Goal: Task Accomplishment & Management: Manage account settings

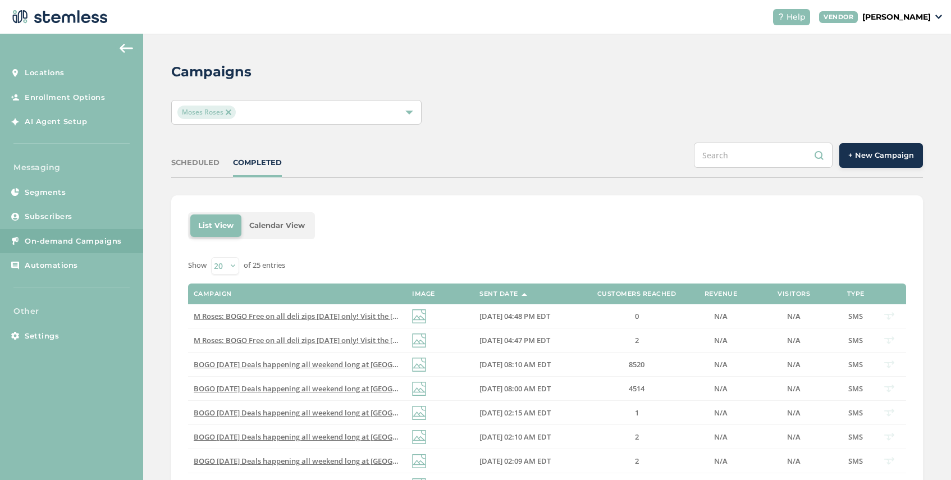
click at [227, 112] on img at bounding box center [229, 113] width 6 height 6
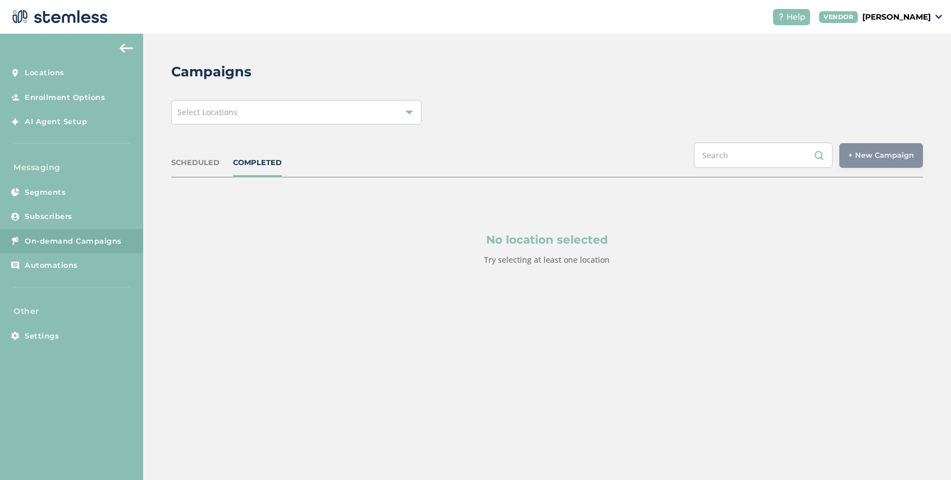
click at [244, 113] on div "Select Locations" at bounding box center [296, 112] width 250 height 25
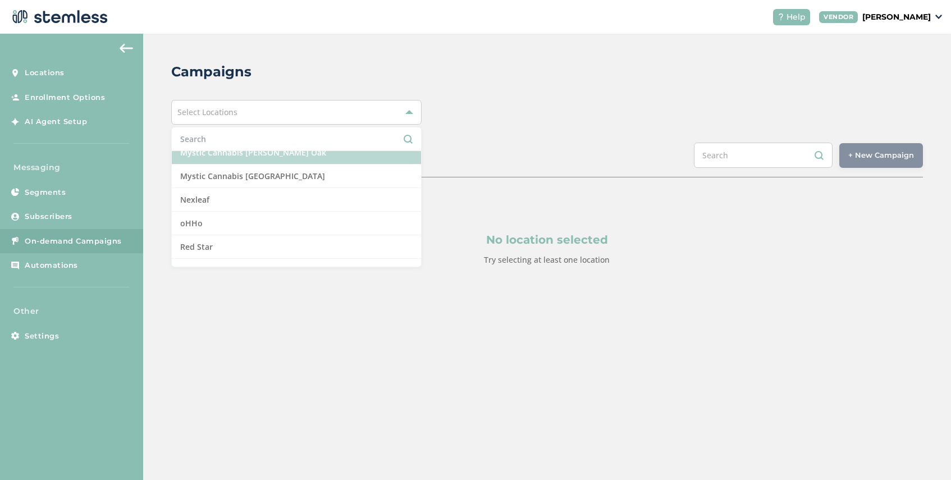
scroll to position [791, 0]
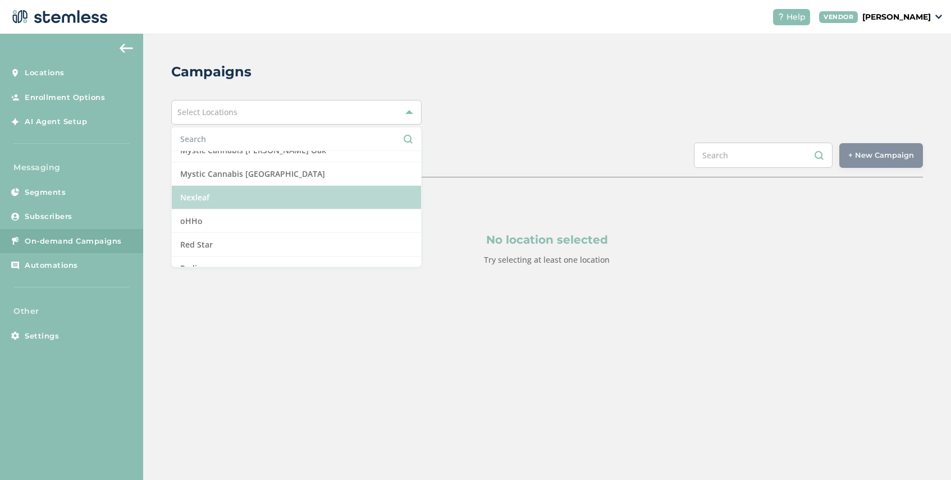
click at [249, 199] on li "Nexleaf" at bounding box center [296, 198] width 249 height 24
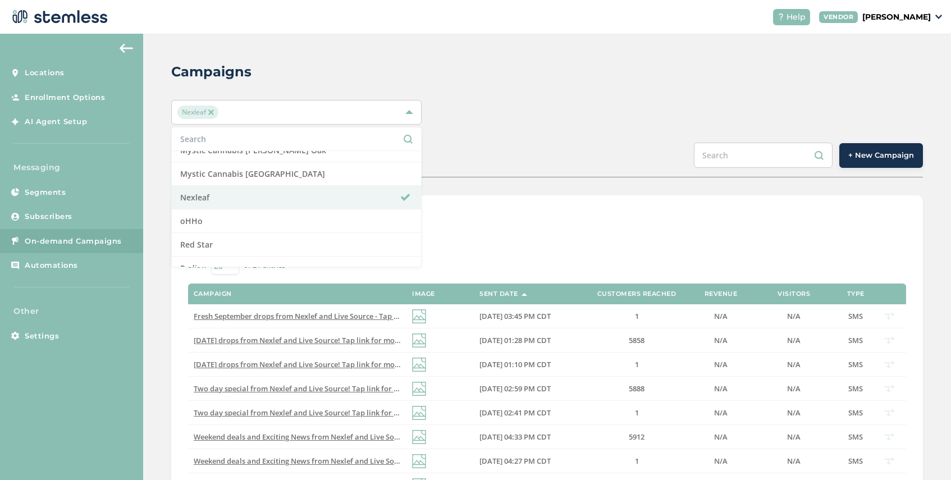
click at [515, 161] on div "SCHEDULED COMPLETED + New Campaign" at bounding box center [547, 160] width 752 height 35
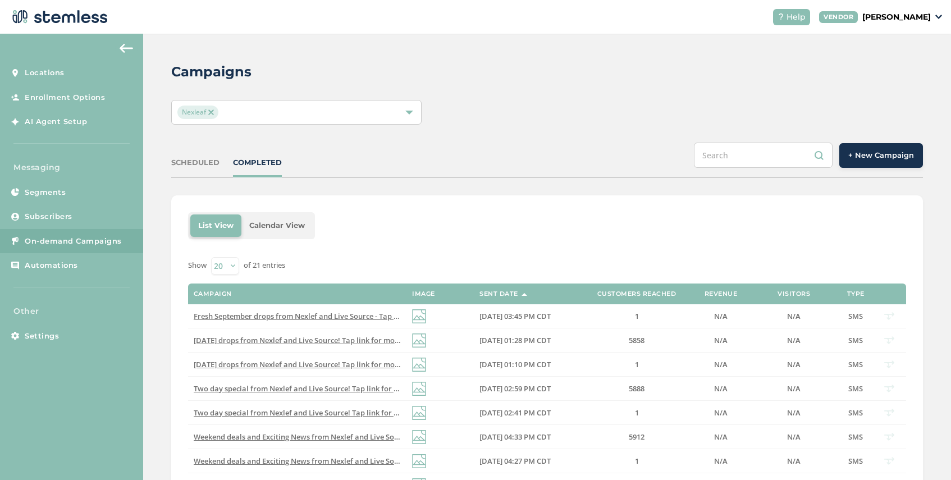
click at [895, 161] on span "+ New Campaign" at bounding box center [882, 155] width 66 height 11
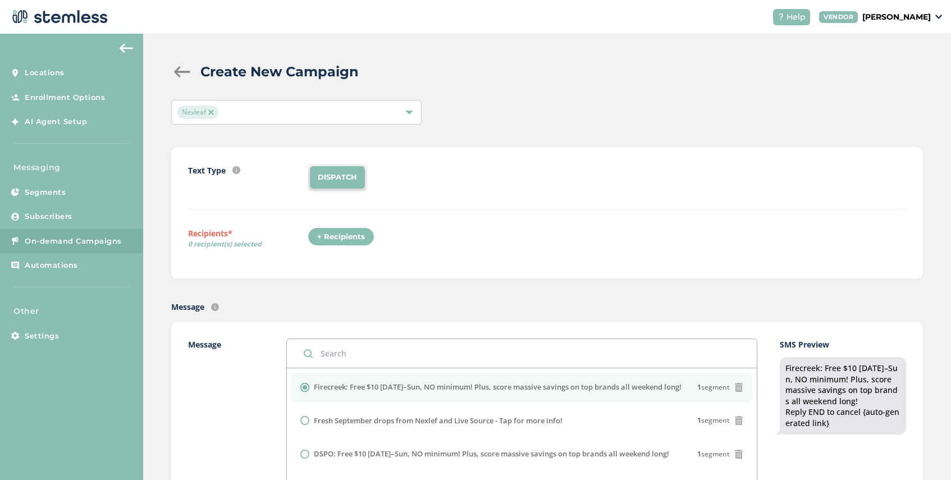
click at [331, 238] on div "+ Recipients" at bounding box center [341, 236] width 67 height 19
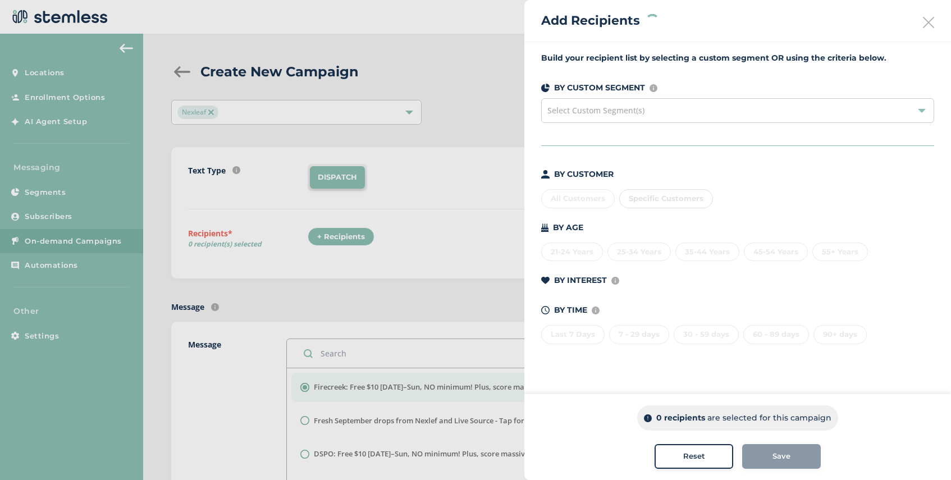
click at [644, 117] on div "Select Custom Segment(s)" at bounding box center [737, 110] width 393 height 25
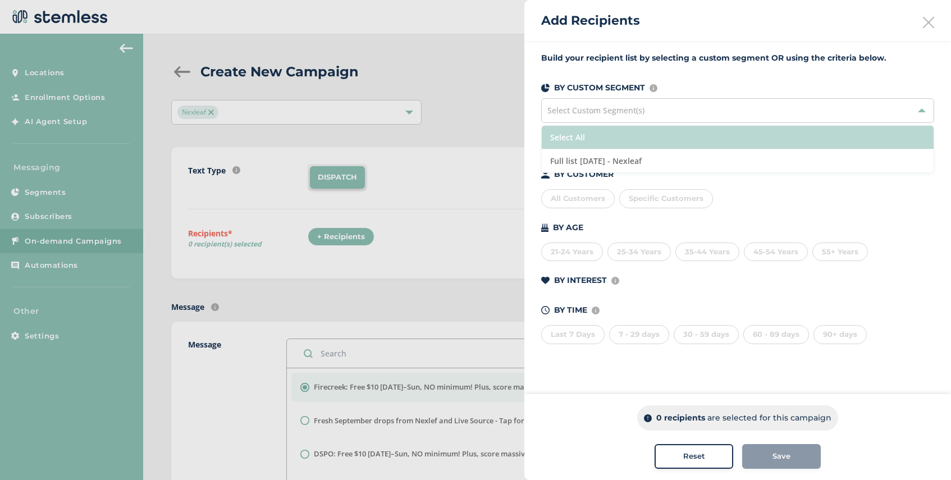
click at [652, 141] on li "Select All" at bounding box center [738, 138] width 392 height 24
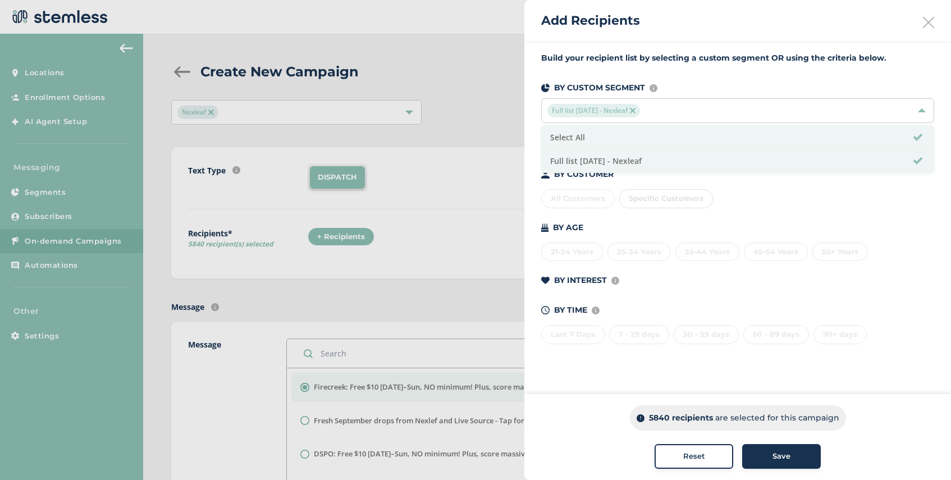
click at [766, 453] on div "Save" at bounding box center [781, 456] width 61 height 11
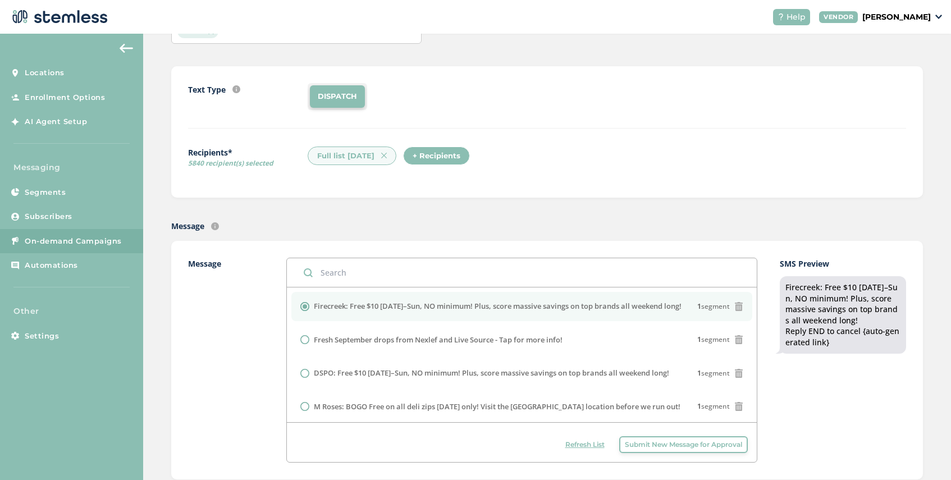
scroll to position [88, 0]
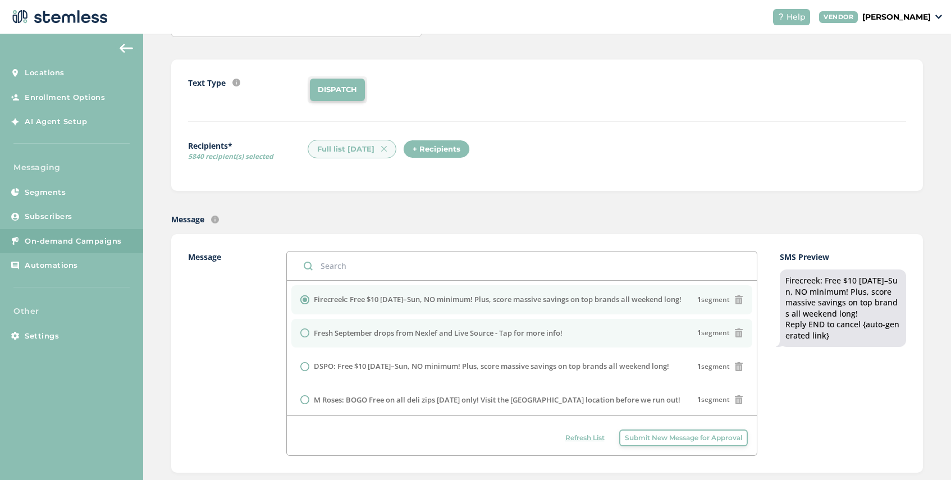
click at [350, 332] on label "Fresh September drops from Nexlef and Live Source - Tap for more info!" at bounding box center [438, 333] width 249 height 11
radio input "false"
radio input "true"
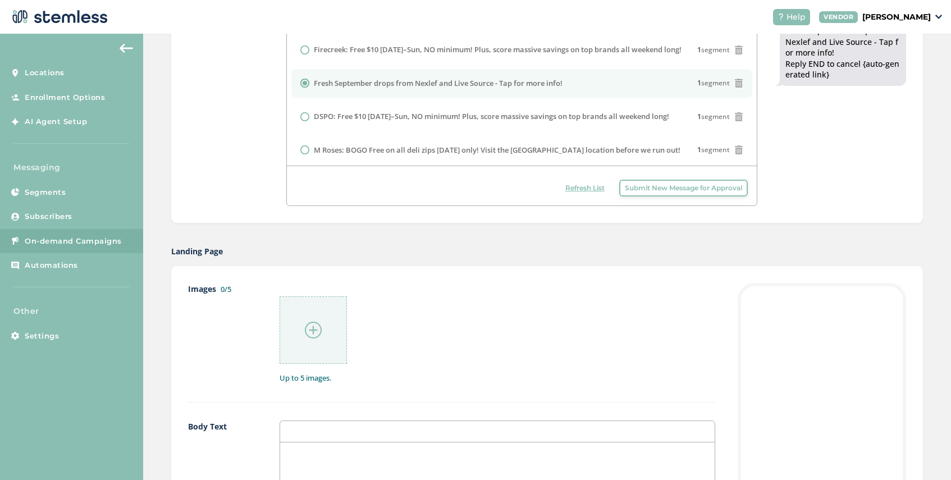
scroll to position [372, 0]
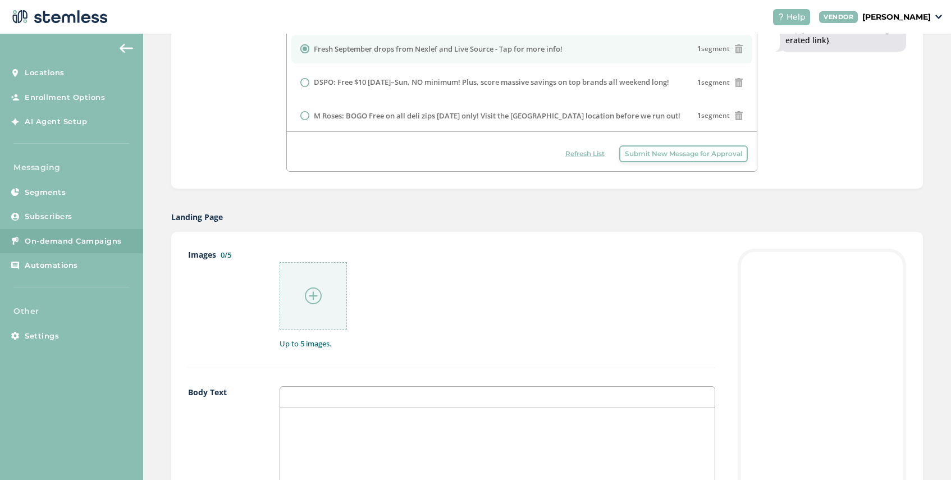
click at [312, 294] on img at bounding box center [313, 296] width 17 height 17
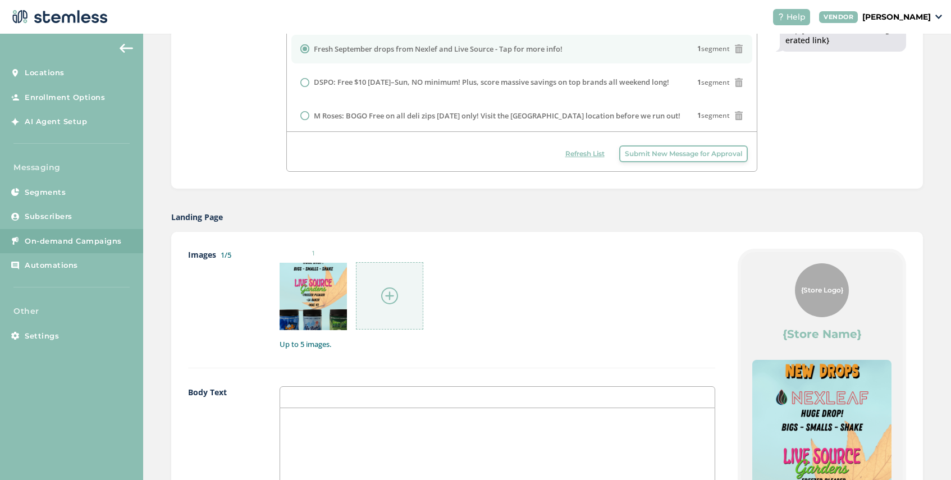
click at [382, 299] on img at bounding box center [389, 296] width 17 height 17
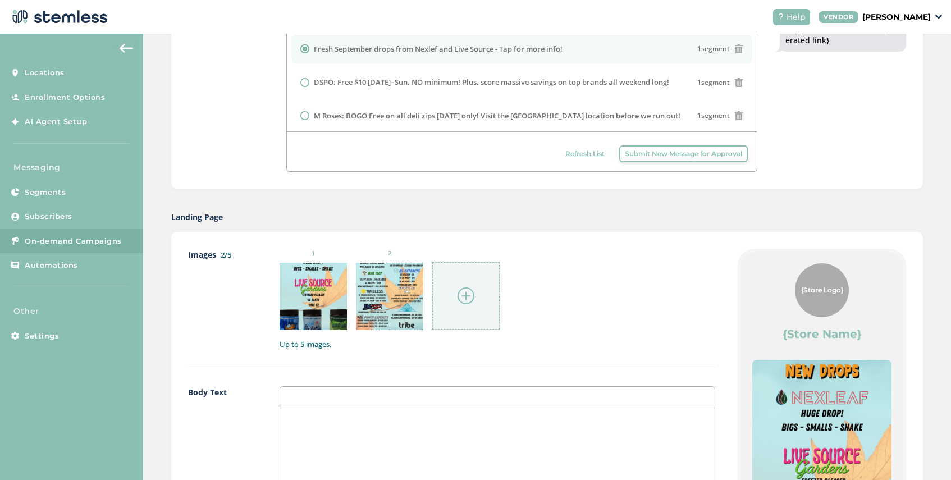
click at [466, 295] on img at bounding box center [466, 296] width 17 height 17
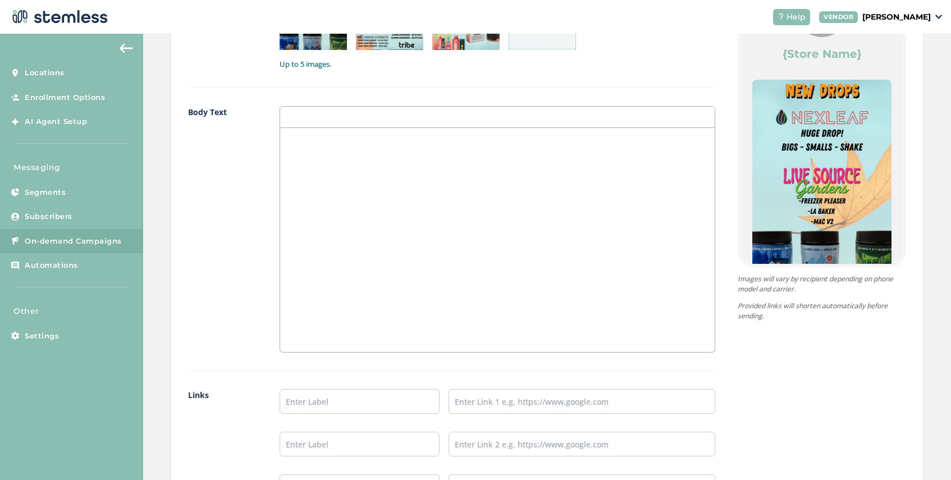
scroll to position [845, 0]
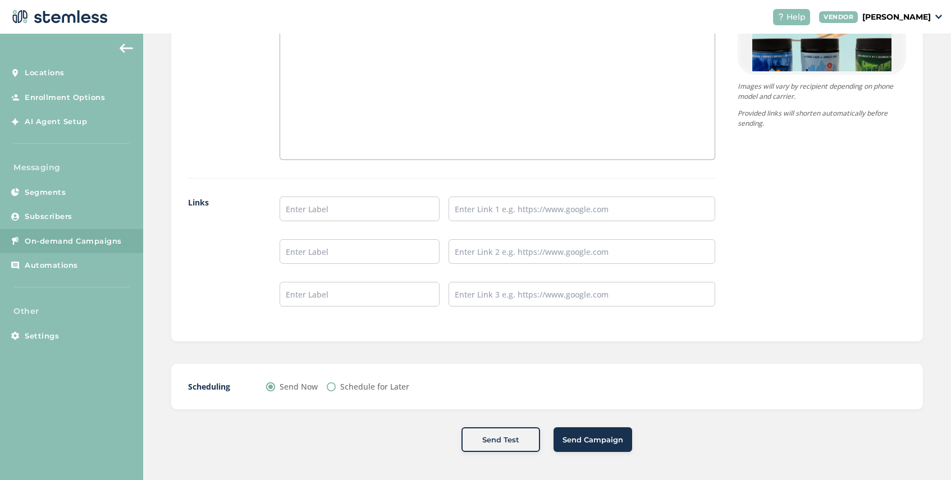
click at [585, 437] on span "Send Campaign" at bounding box center [593, 440] width 61 height 11
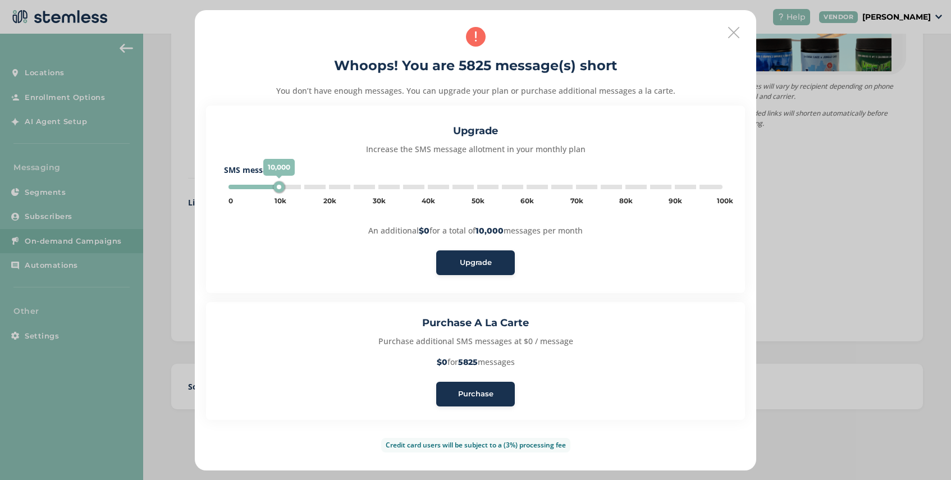
type input "5000"
click at [477, 392] on span "Purchase" at bounding box center [475, 394] width 35 height 11
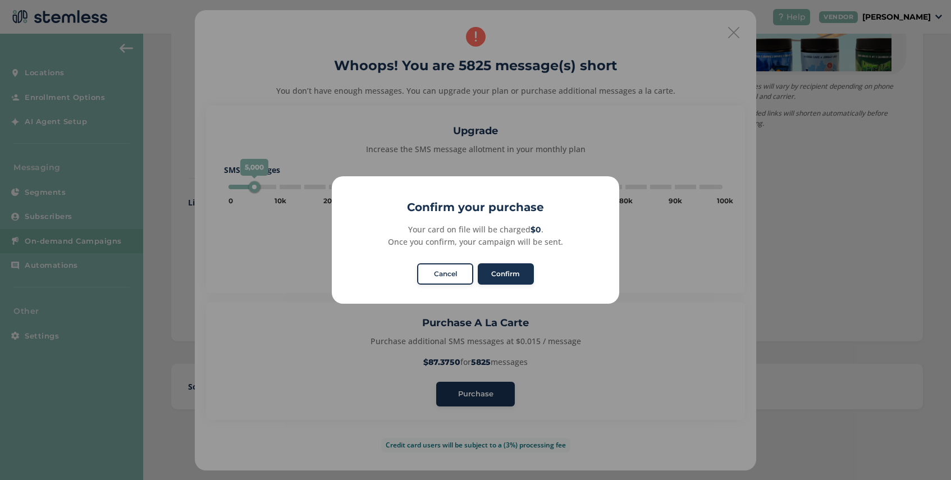
click at [450, 280] on button "Cancel" at bounding box center [445, 273] width 56 height 21
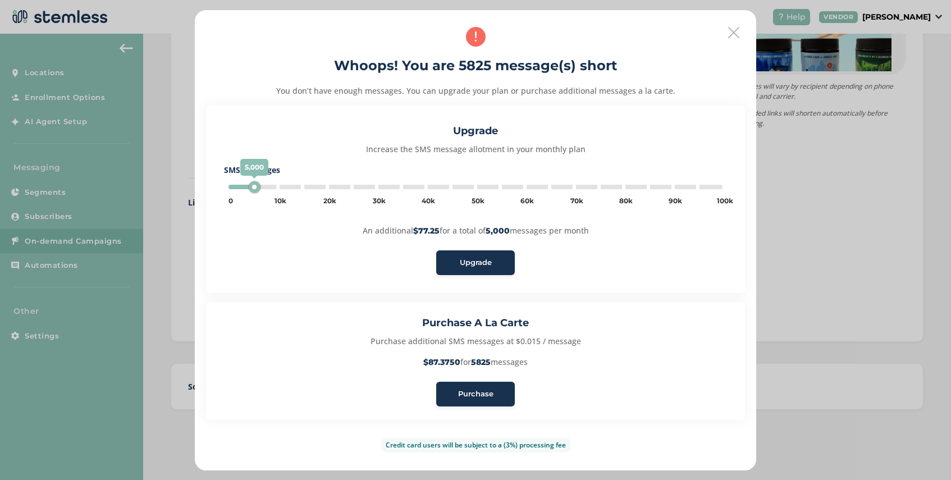
click at [476, 389] on span "Purchase" at bounding box center [475, 394] width 35 height 11
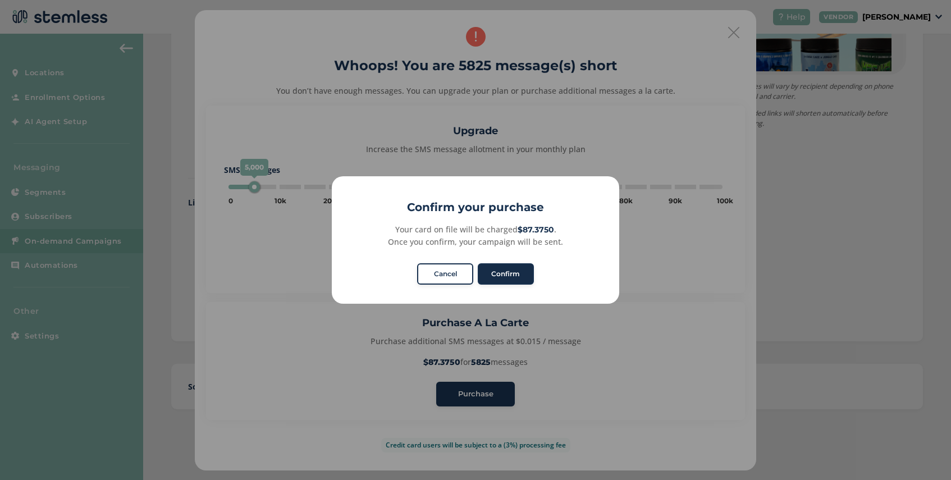
click at [503, 274] on button "Confirm" at bounding box center [506, 273] width 56 height 21
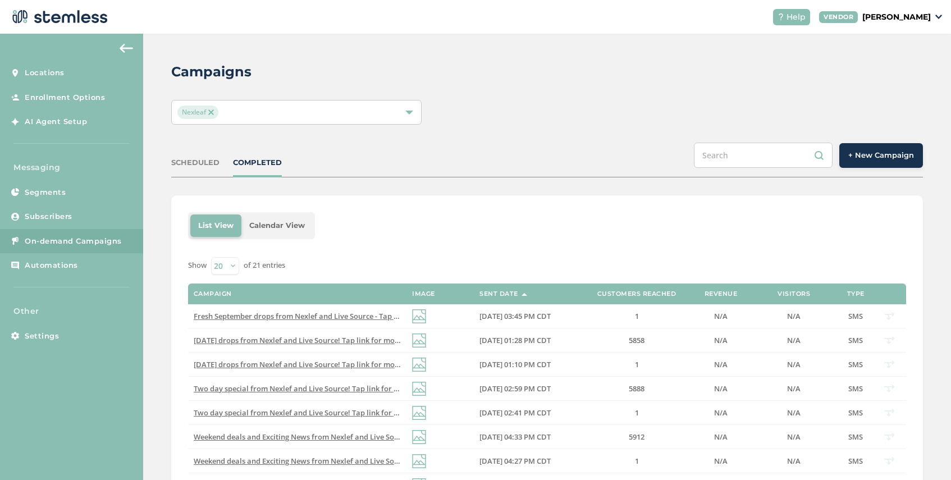
click at [211, 112] on img at bounding box center [211, 113] width 6 height 6
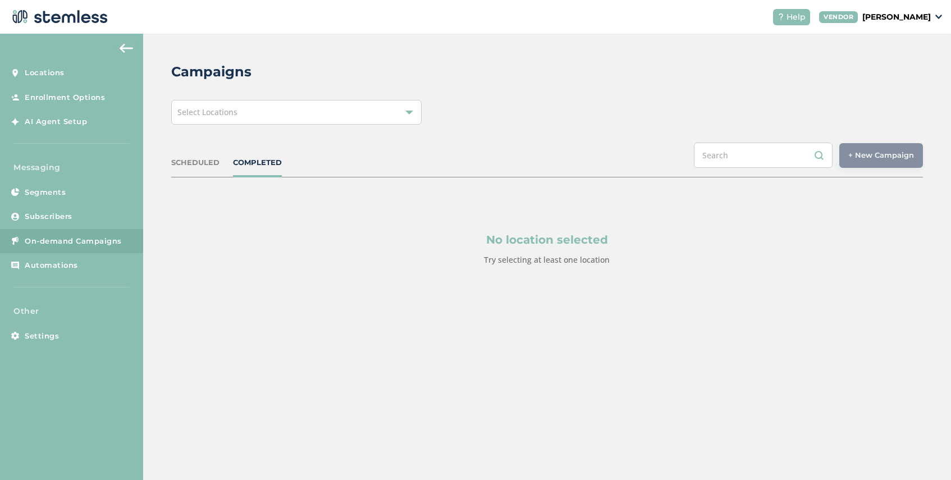
click at [301, 116] on div "Select Locations" at bounding box center [296, 112] width 250 height 25
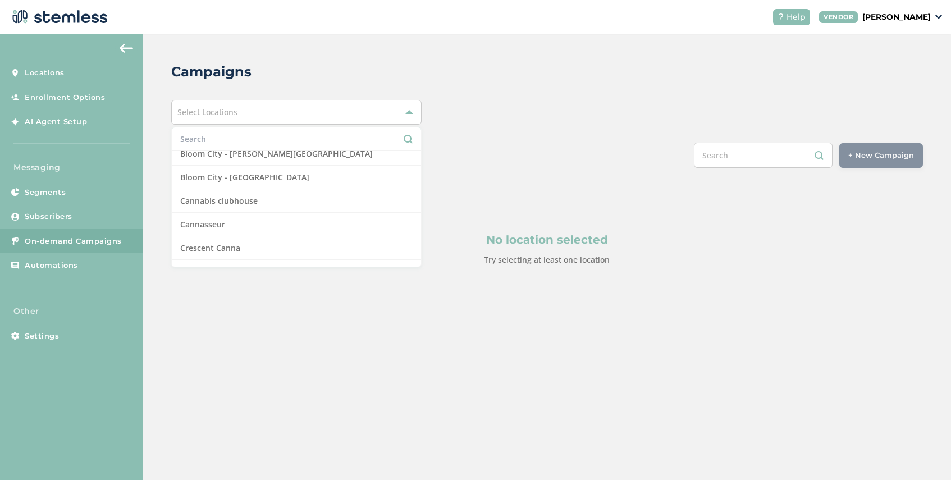
scroll to position [145, 0]
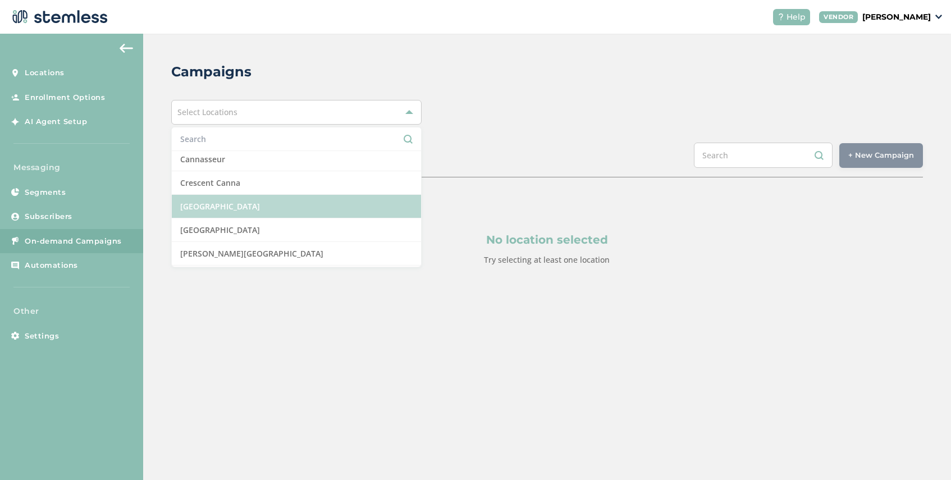
click at [269, 212] on li "[GEOGRAPHIC_DATA]" at bounding box center [296, 207] width 249 height 24
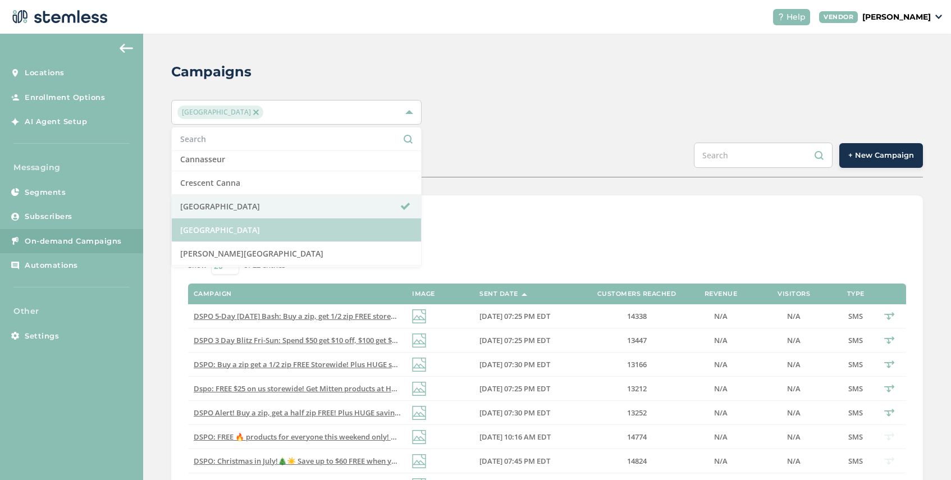
click at [271, 226] on li "[GEOGRAPHIC_DATA]" at bounding box center [296, 230] width 249 height 24
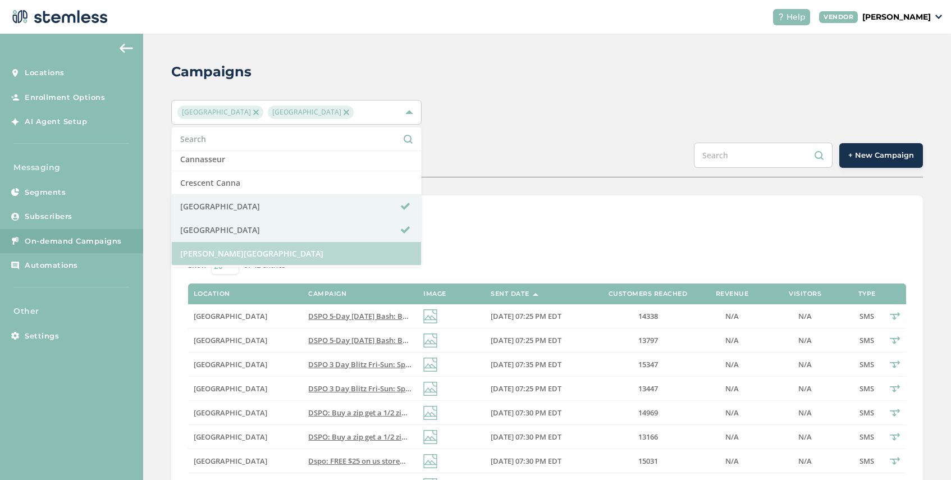
click at [271, 248] on li "[PERSON_NAME][GEOGRAPHIC_DATA]" at bounding box center [296, 254] width 249 height 24
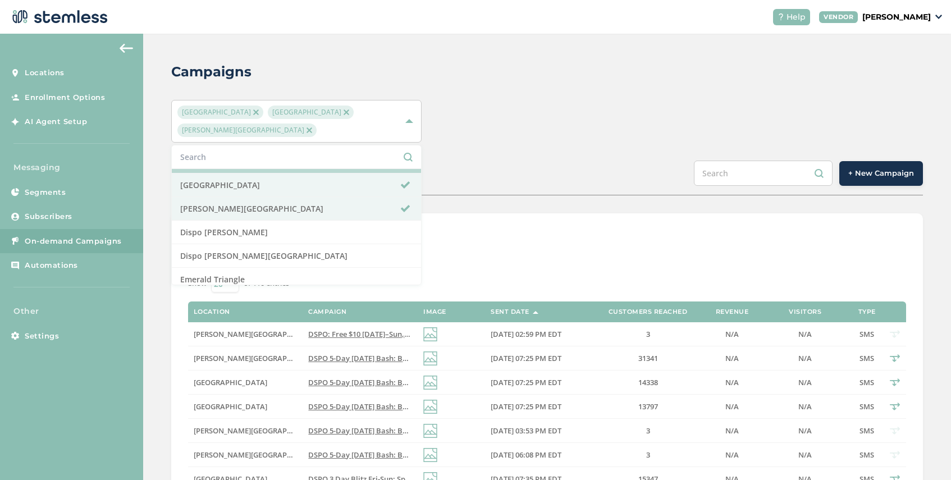
scroll to position [213, 0]
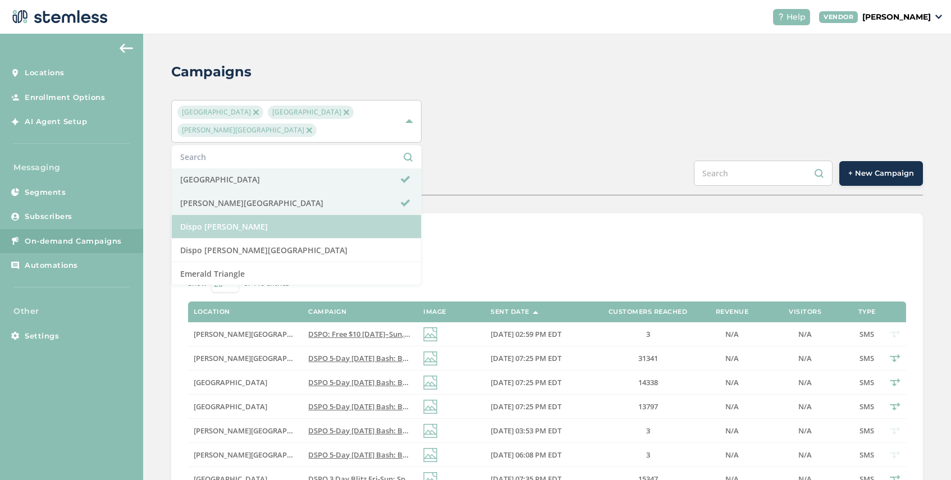
click at [286, 229] on li "Dispo [PERSON_NAME]" at bounding box center [296, 227] width 249 height 24
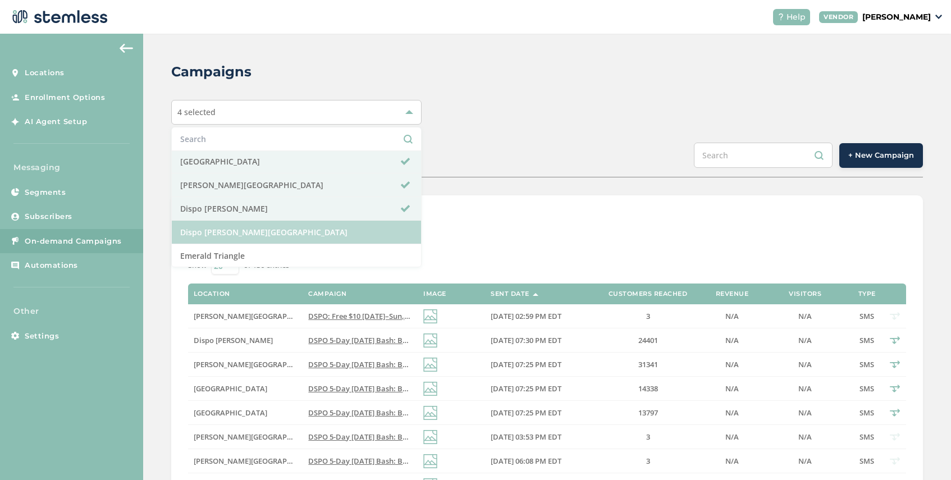
click at [293, 230] on li "Dispo [PERSON_NAME][GEOGRAPHIC_DATA]" at bounding box center [296, 233] width 249 height 24
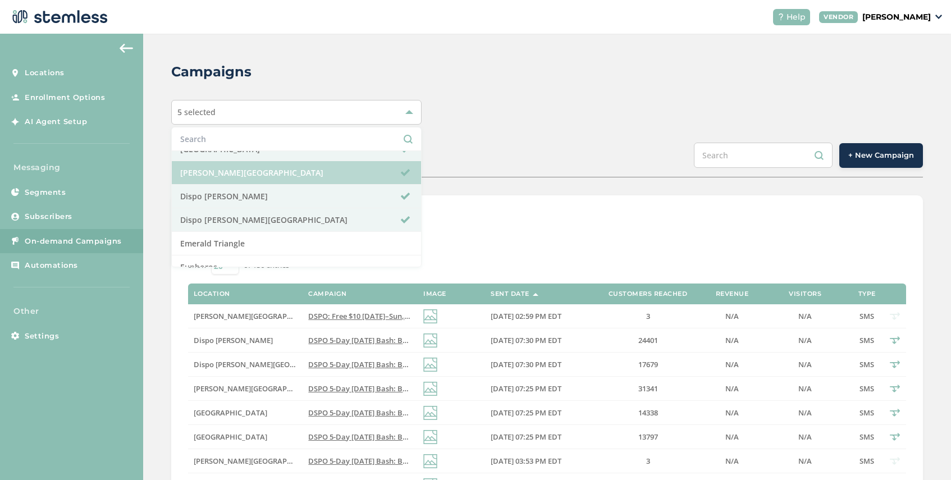
scroll to position [235, 0]
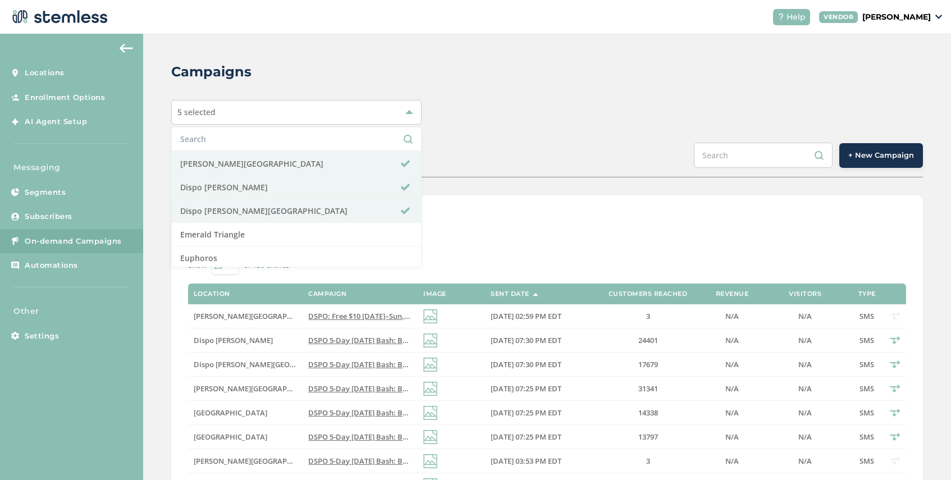
click at [486, 192] on div "Campaigns 5 selected Select All Amazing Botanicals [PERSON_NAME] Dispensary [GE…" at bounding box center [547, 449] width 808 height 831
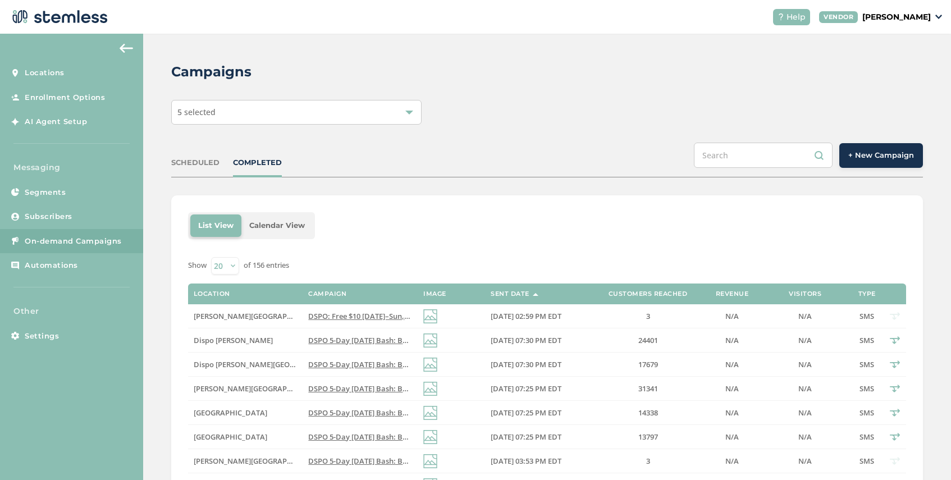
click at [863, 155] on span "+ New Campaign" at bounding box center [882, 155] width 66 height 11
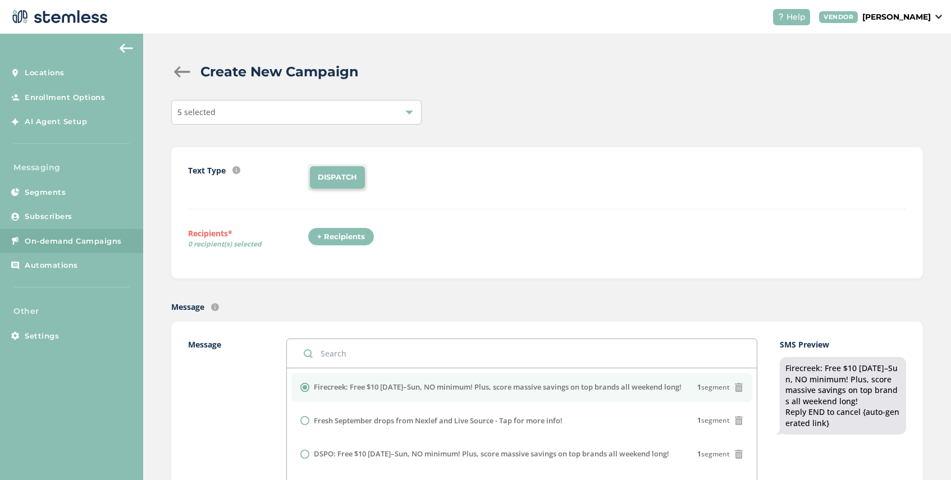
click at [350, 236] on div "+ Recipients" at bounding box center [341, 236] width 67 height 19
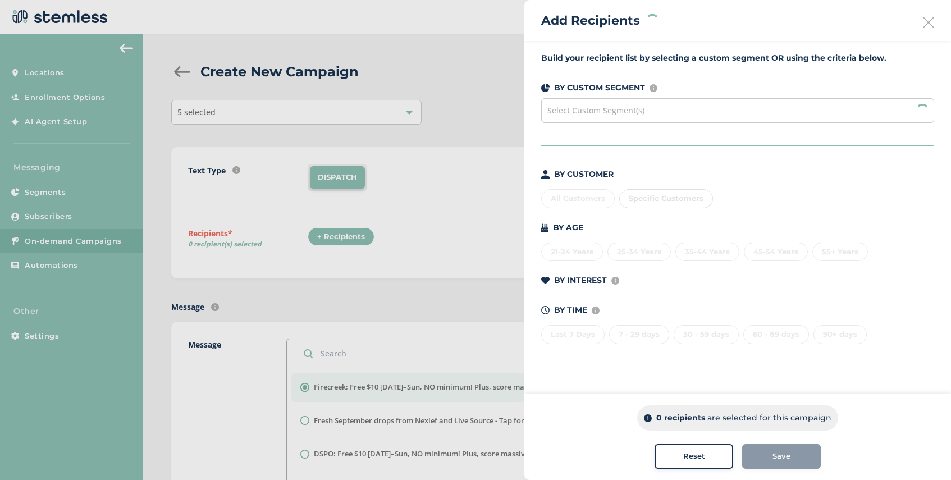
click at [610, 110] on span "Select Custom Segment(s)" at bounding box center [596, 110] width 97 height 11
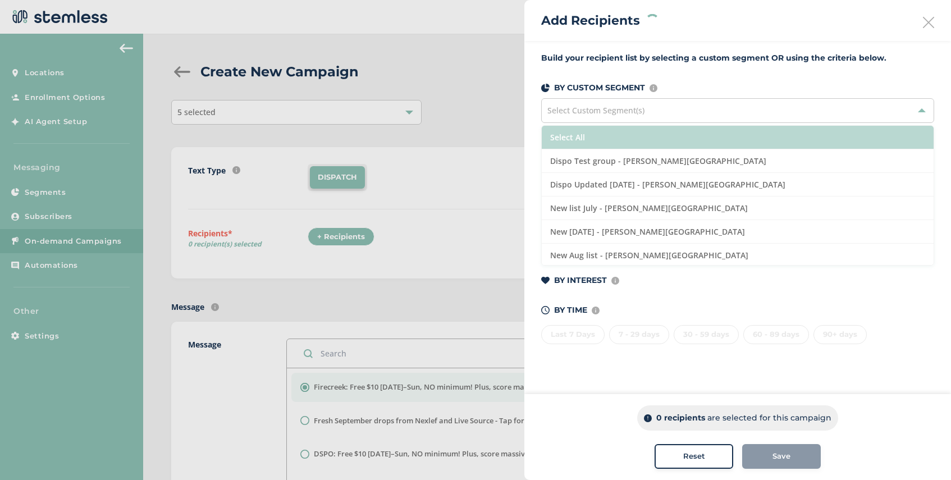
click at [628, 141] on li "Select All" at bounding box center [738, 138] width 392 height 24
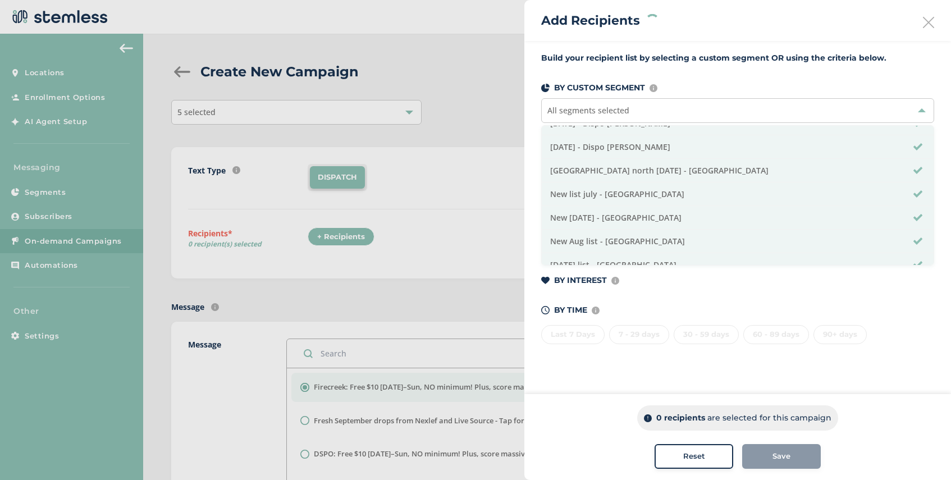
scroll to position [384, 0]
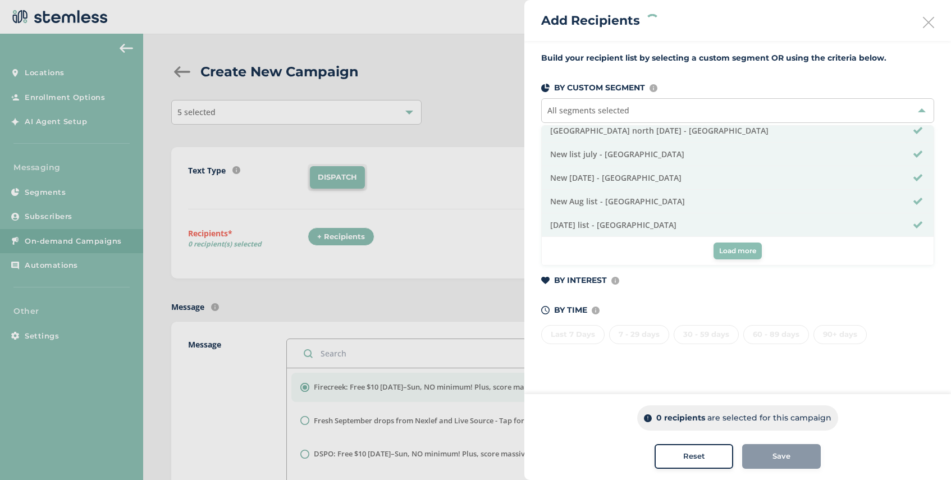
click at [717, 255] on button "Load more" at bounding box center [738, 251] width 48 height 17
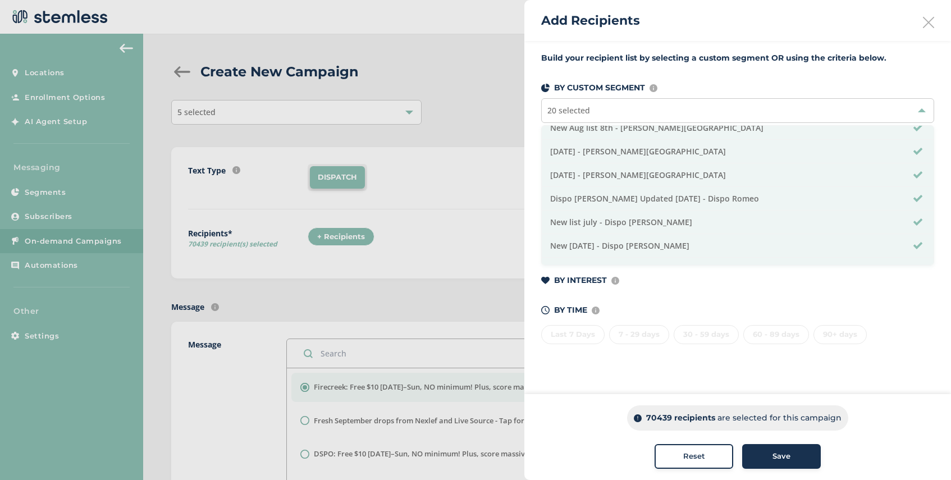
scroll to position [0, 0]
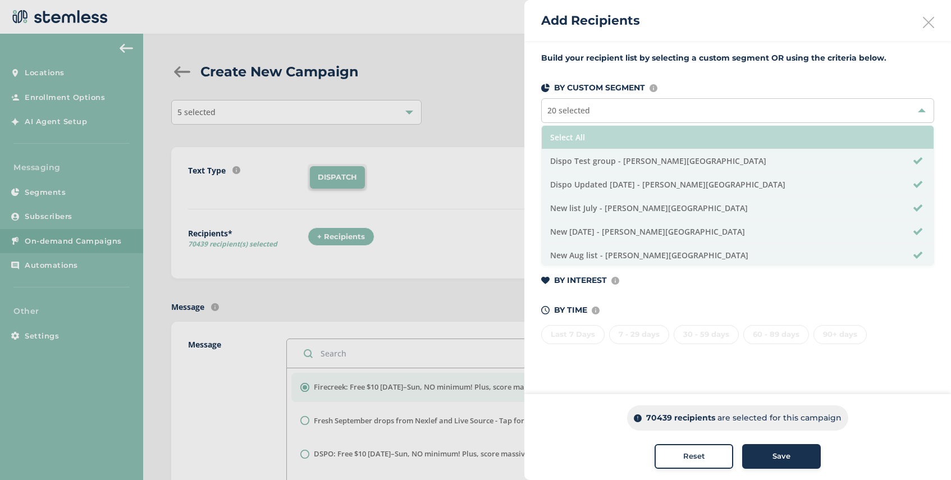
click at [618, 142] on li "Select All" at bounding box center [738, 138] width 392 height 24
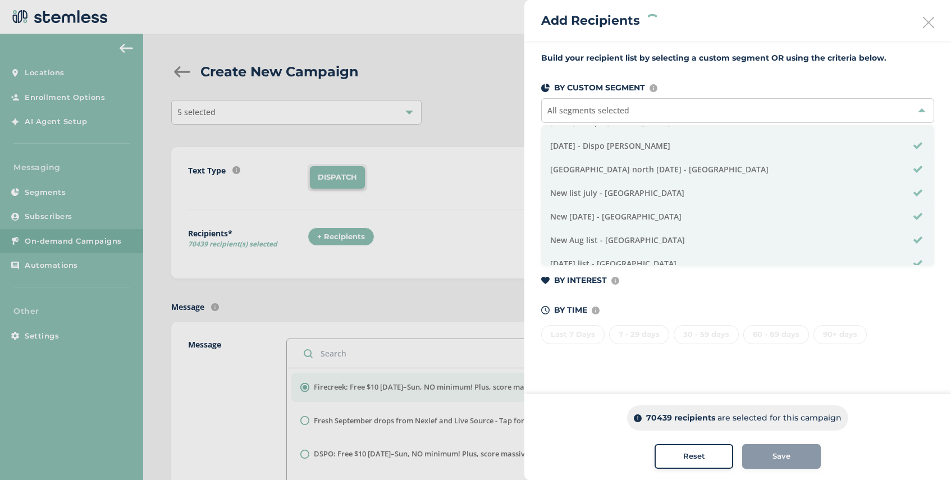
scroll to position [686, 0]
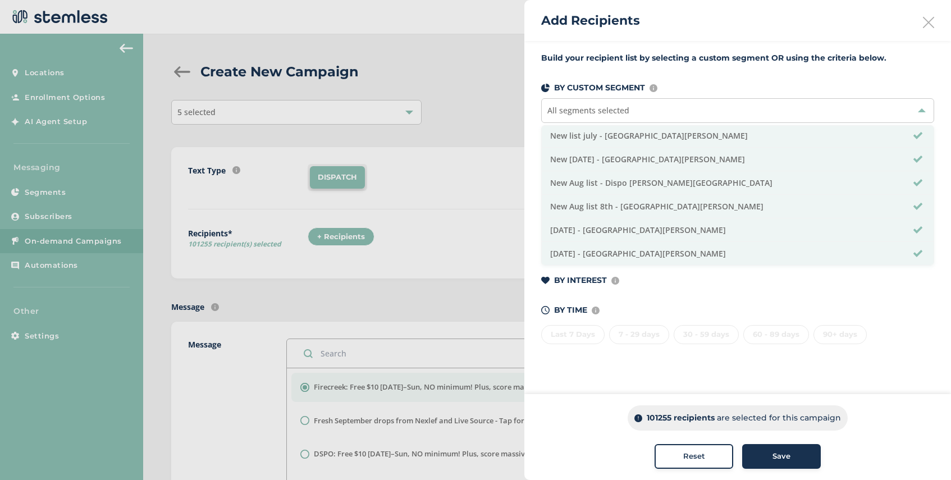
click at [776, 453] on span "Save" at bounding box center [782, 456] width 18 height 11
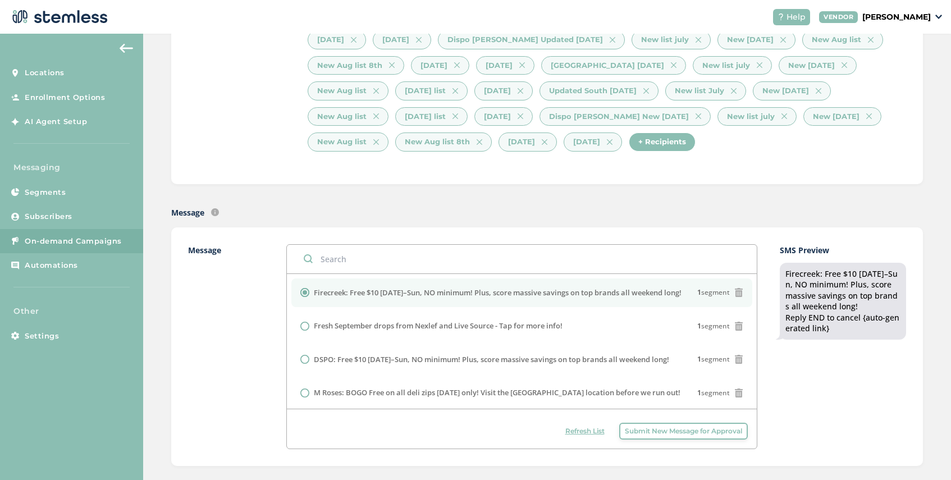
scroll to position [226, 0]
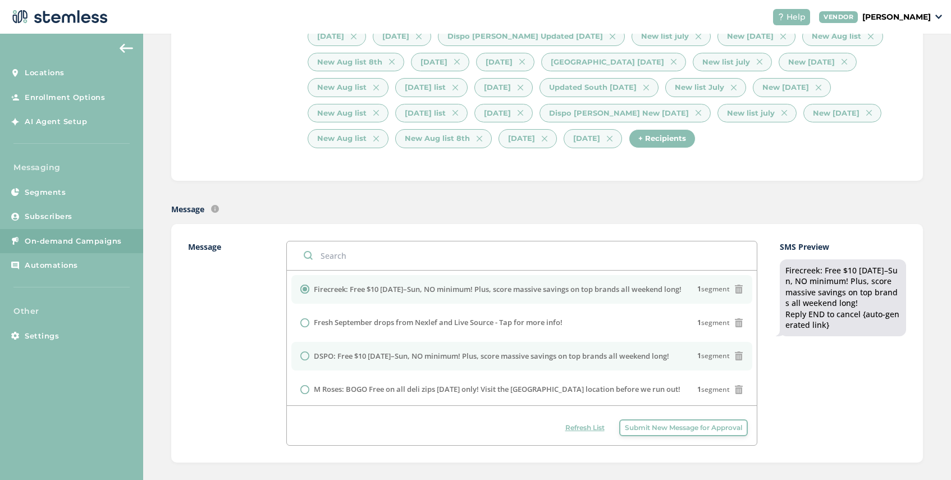
click at [329, 357] on label "DSPO: Free $10 [DATE]–Sun, NO minimum! Plus, score massive savings on top brand…" at bounding box center [492, 356] width 356 height 11
radio input "false"
radio input "true"
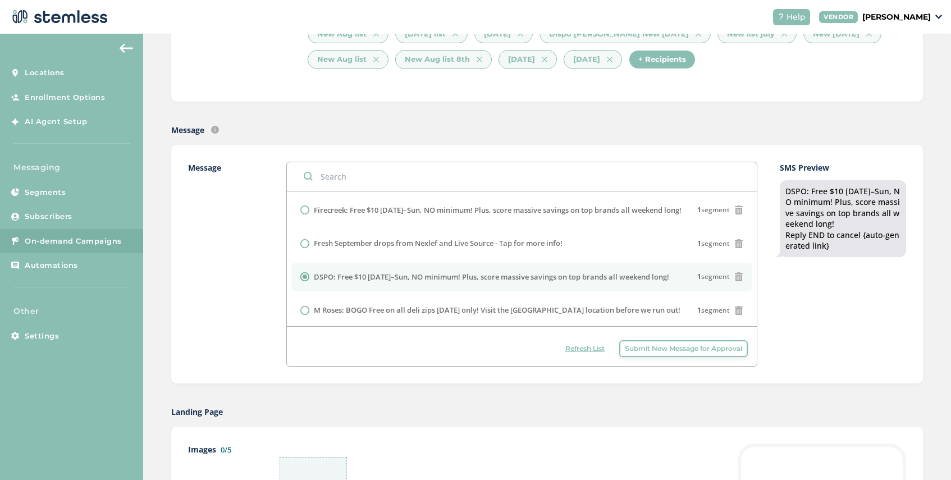
scroll to position [385, 0]
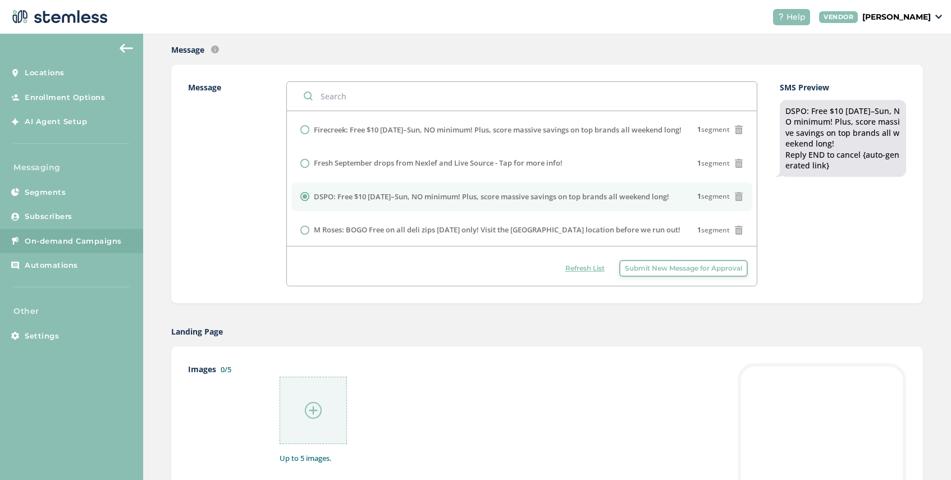
click at [313, 408] on img at bounding box center [313, 410] width 17 height 17
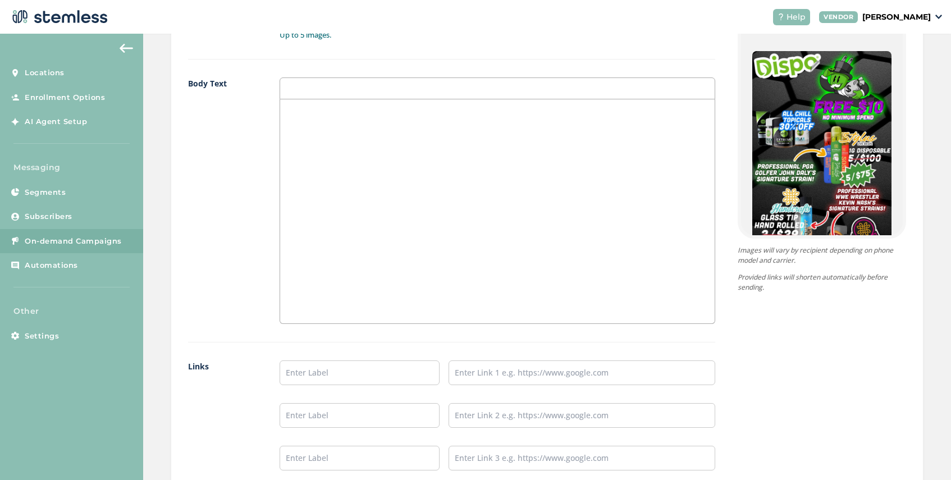
scroll to position [895, 0]
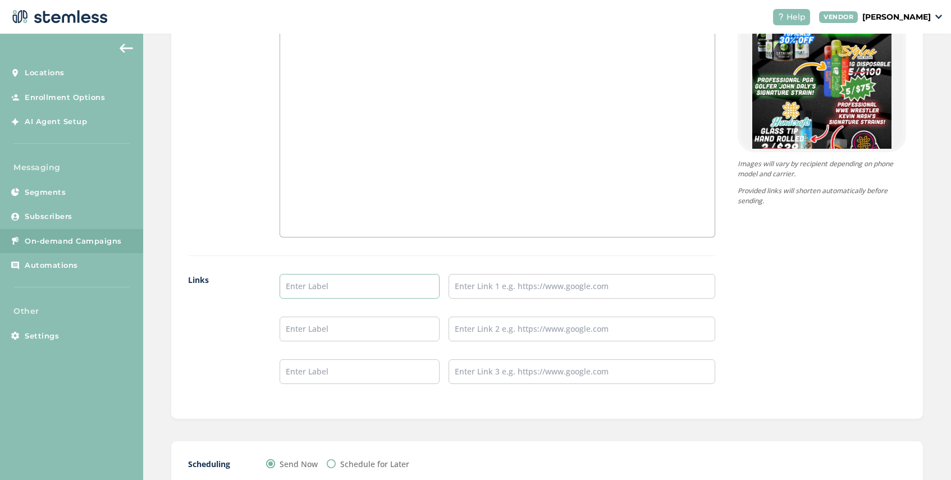
click at [330, 284] on input "text" at bounding box center [360, 286] width 160 height 25
type input "SHOP NOW"
click at [501, 287] on input "text" at bounding box center [582, 286] width 267 height 25
type input "[URL][DOMAIN_NAME]"
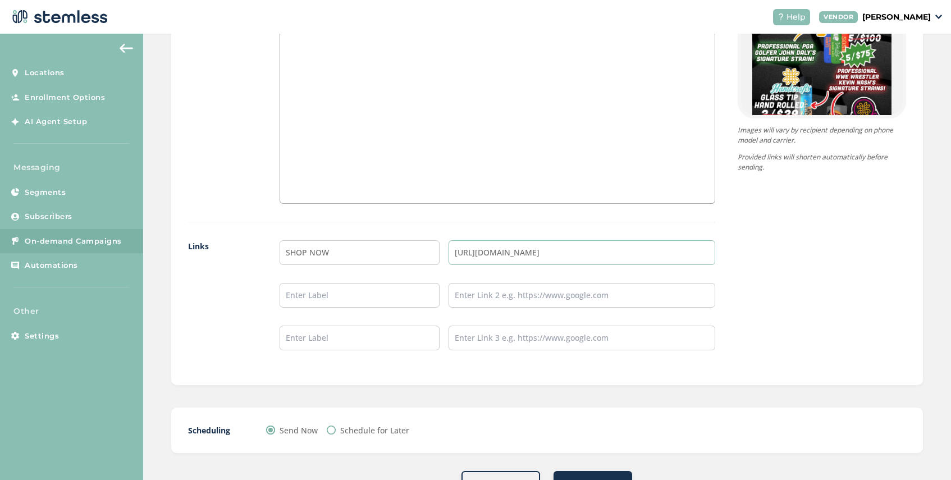
scroll to position [973, 0]
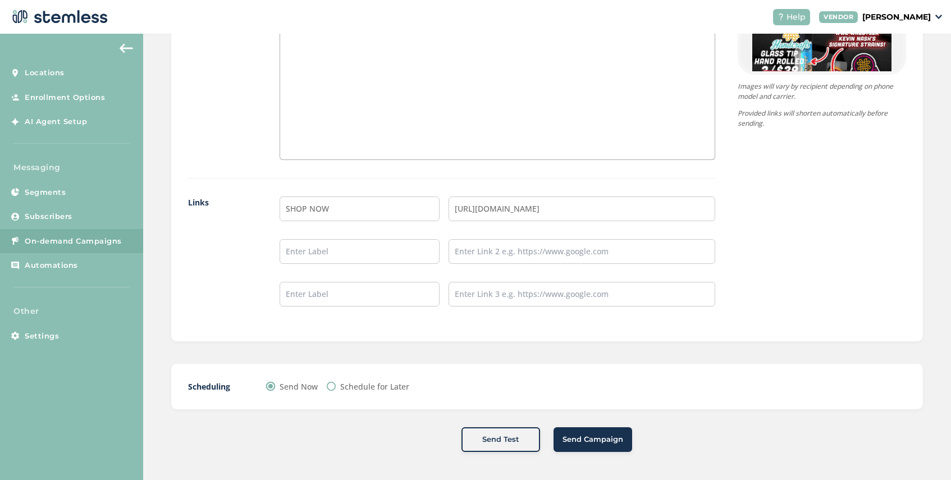
click at [331, 387] on input "Schedule for Later" at bounding box center [331, 386] width 9 height 9
radio input "true"
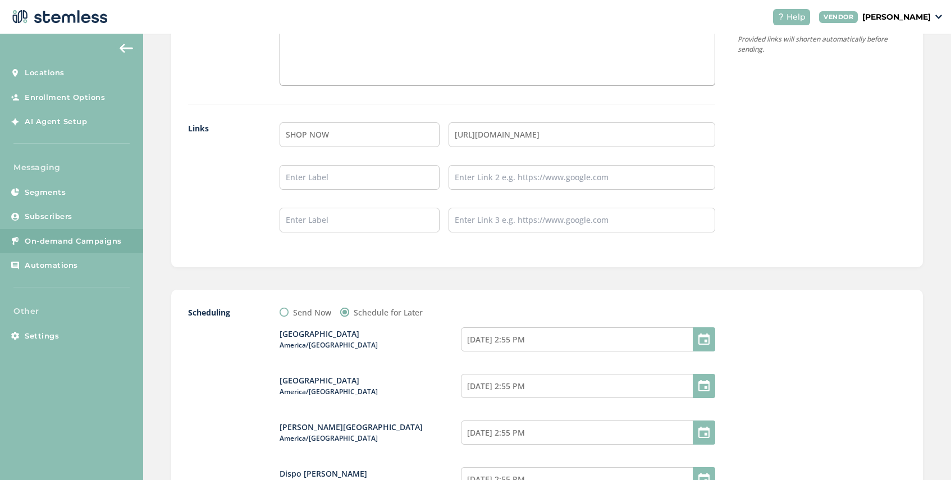
scroll to position [1047, 0]
click at [547, 340] on input "[DATE] 2:55 PM" at bounding box center [588, 339] width 254 height 24
select select "17"
select select "55"
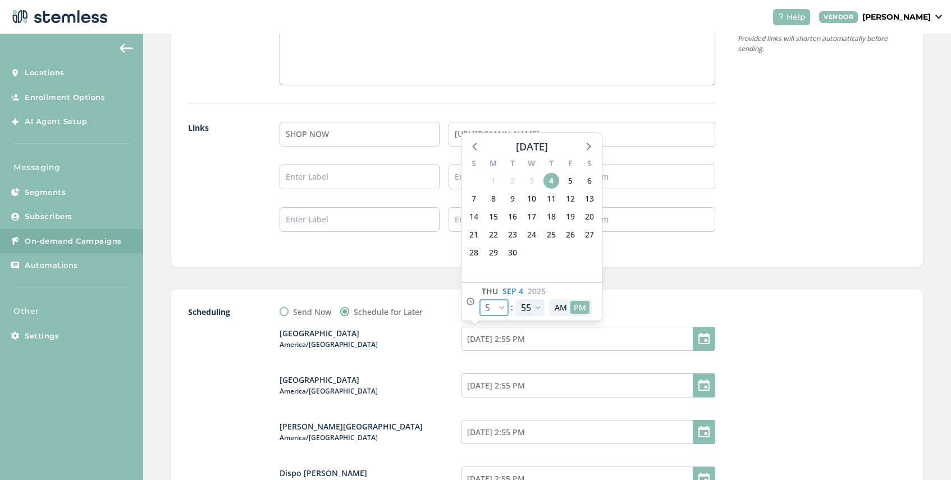
click at [504, 309] on select "12 1 2 3 4 5 6 7 8 9 10 11" at bounding box center [494, 307] width 29 height 17
select select "19"
click at [480, 299] on select "12 1 2 3 4 5 6 7 8 9 10 11" at bounding box center [494, 307] width 29 height 17
type input "[DATE] 4:55 PM"
select select "19"
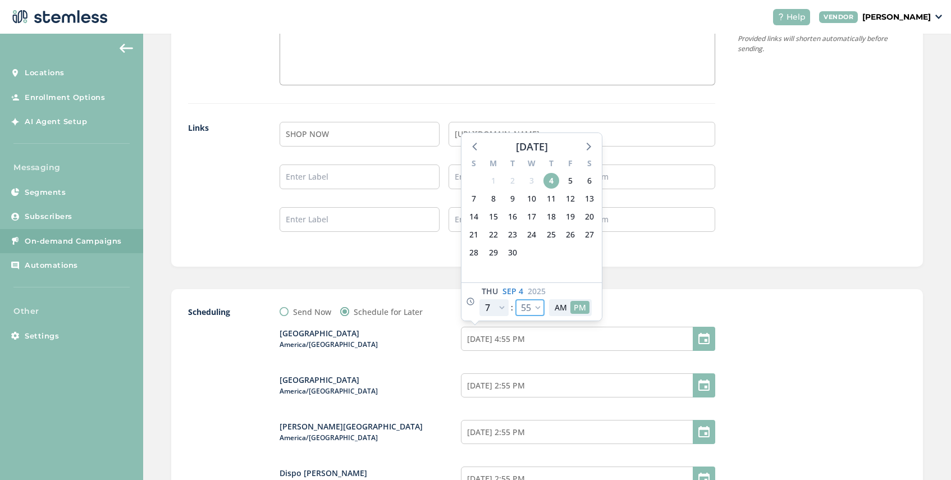
click at [535, 308] on select "00 05 10 15 20 25 30 35 40 45 50 55" at bounding box center [530, 307] width 29 height 17
select select "30"
click at [516, 299] on select "00 05 10 15 20 25 30 35 40 45 50 55" at bounding box center [530, 307] width 29 height 17
type input "[DATE] 4:30 PM"
select select "30"
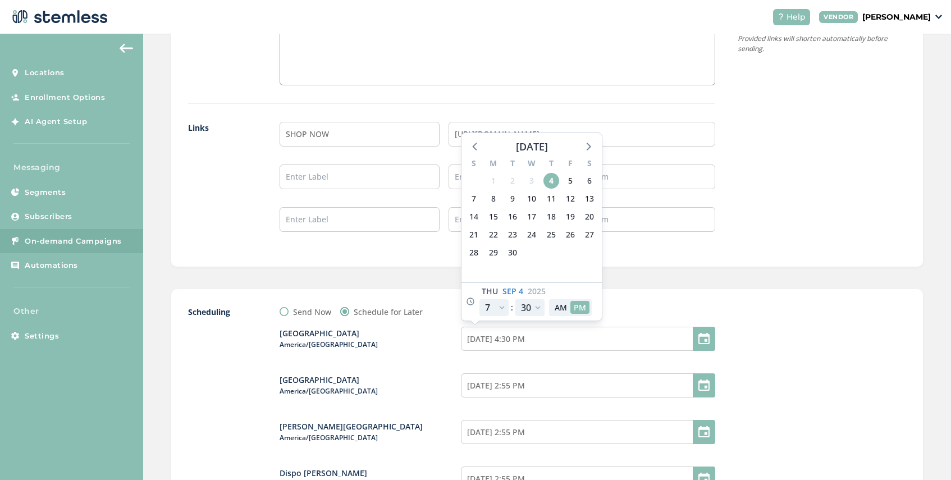
click at [660, 299] on div "Scheduling Send Now Schedule for Later [GEOGRAPHIC_DATA] [GEOGRAPHIC_DATA]/[GEO…" at bounding box center [547, 469] width 752 height 360
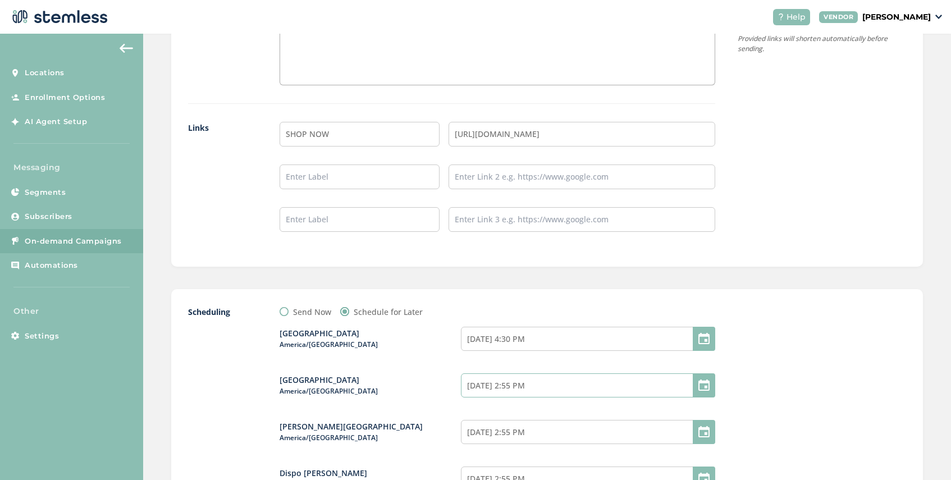
click at [535, 385] on input "[DATE] 2:55 PM" at bounding box center [588, 385] width 254 height 24
select select "17"
select select "55"
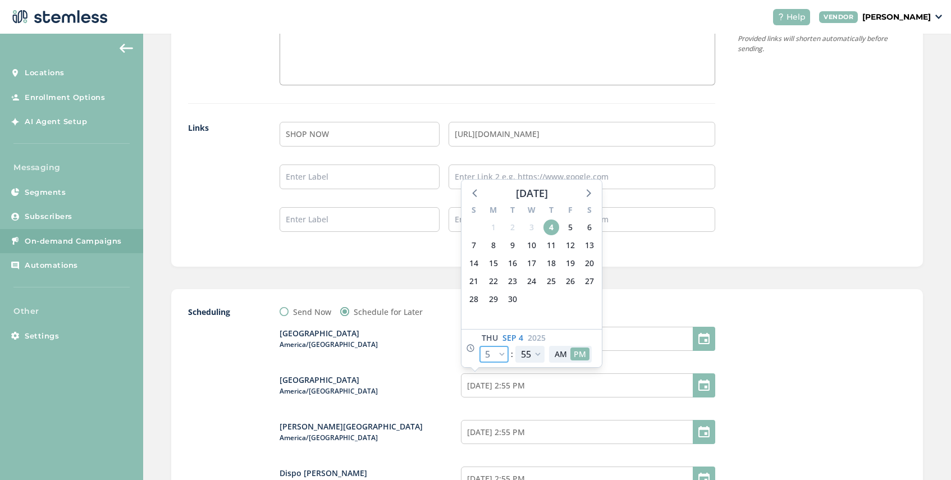
click at [501, 354] on select "12 1 2 3 4 5 6 7 8 9 10 11" at bounding box center [494, 354] width 29 height 17
select select "19"
click at [480, 346] on select "12 1 2 3 4 5 6 7 8 9 10 11" at bounding box center [494, 354] width 29 height 17
type input "[DATE] 4:55 PM"
select select "19"
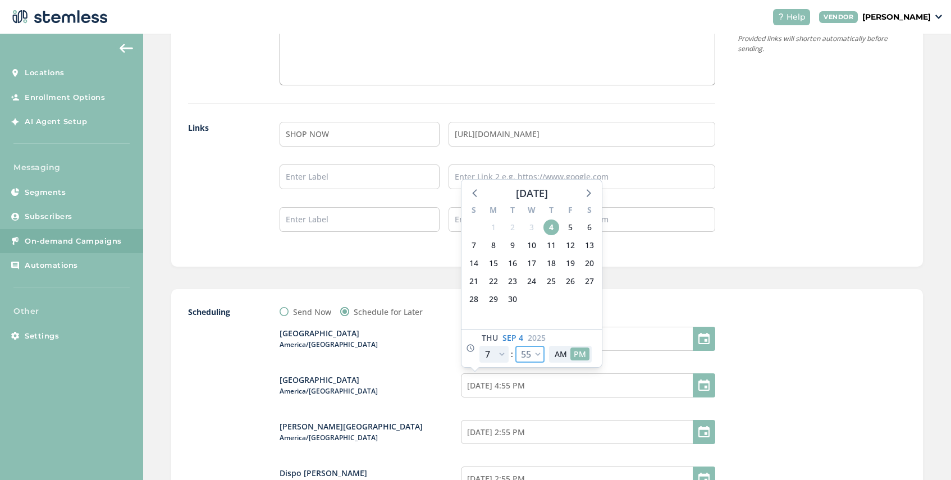
click at [535, 353] on select "00 05 10 15 20 25 30 35 40 45 50 55" at bounding box center [530, 354] width 29 height 17
select select "30"
click at [516, 346] on select "00 05 10 15 20 25 30 35 40 45 50 55" at bounding box center [530, 354] width 29 height 17
type input "[DATE] 4:30 PM"
select select "30"
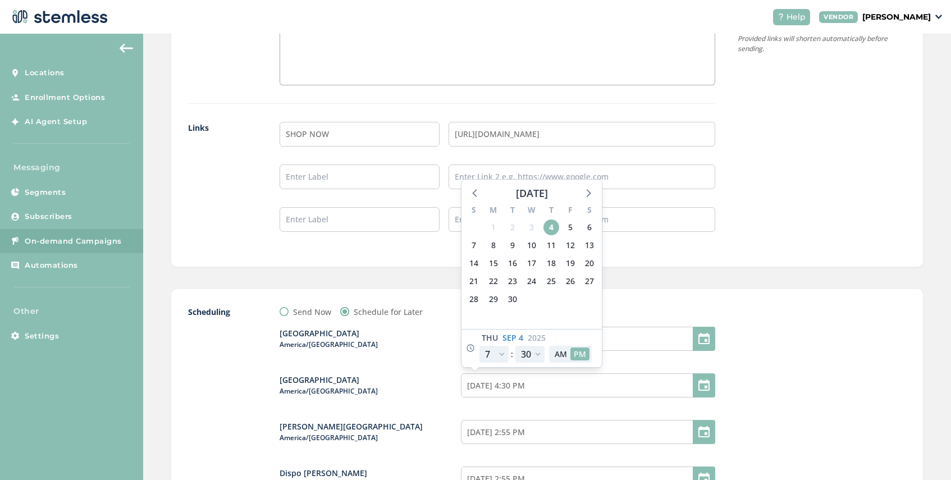
click at [734, 381] on div "Scheduling Send Now Schedule for Later [GEOGRAPHIC_DATA] [GEOGRAPHIC_DATA]/[GEO…" at bounding box center [547, 469] width 718 height 326
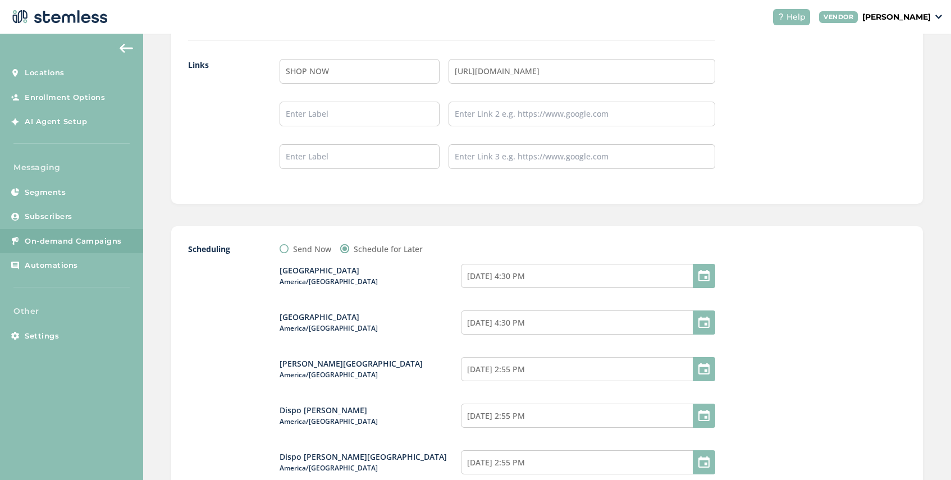
scroll to position [1117, 0]
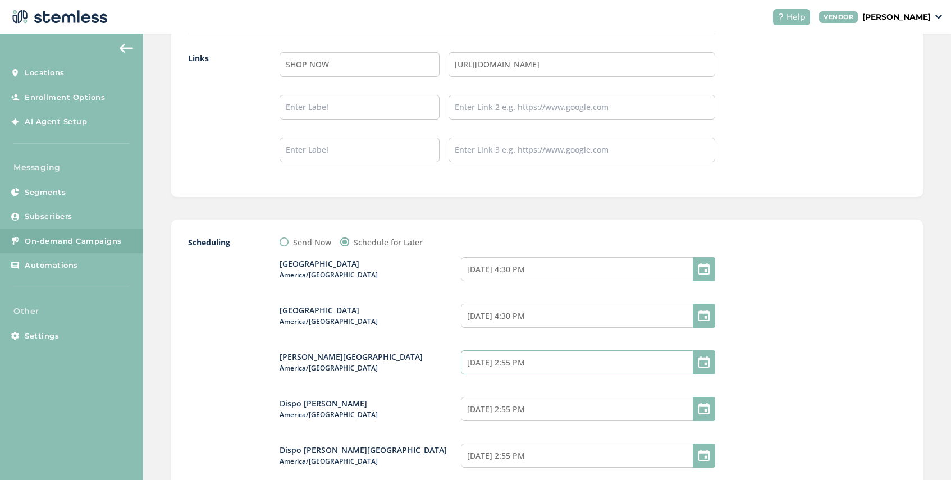
click at [544, 366] on input "[DATE] 2:55 PM" at bounding box center [588, 362] width 254 height 24
select select "17"
select select "55"
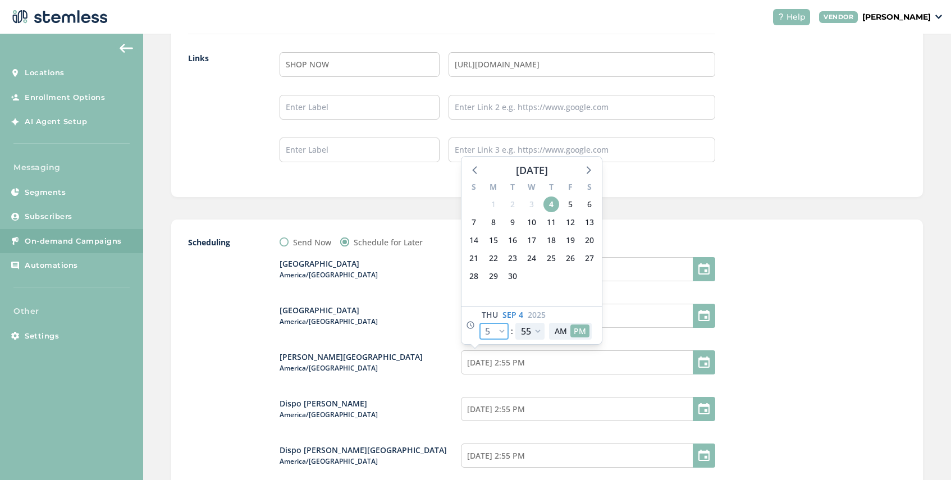
click at [503, 327] on select "12 1 2 3 4 5 6 7 8 9 10 11" at bounding box center [494, 331] width 29 height 17
select select "16"
click at [480, 323] on select "12 1 2 3 4 5 6 7 8 9 10 11" at bounding box center [494, 331] width 29 height 17
type input "[DATE] 1:55 PM"
click at [499, 327] on select "12 1 2 3 4 5 6 7 8 9 10 11" at bounding box center [494, 331] width 29 height 17
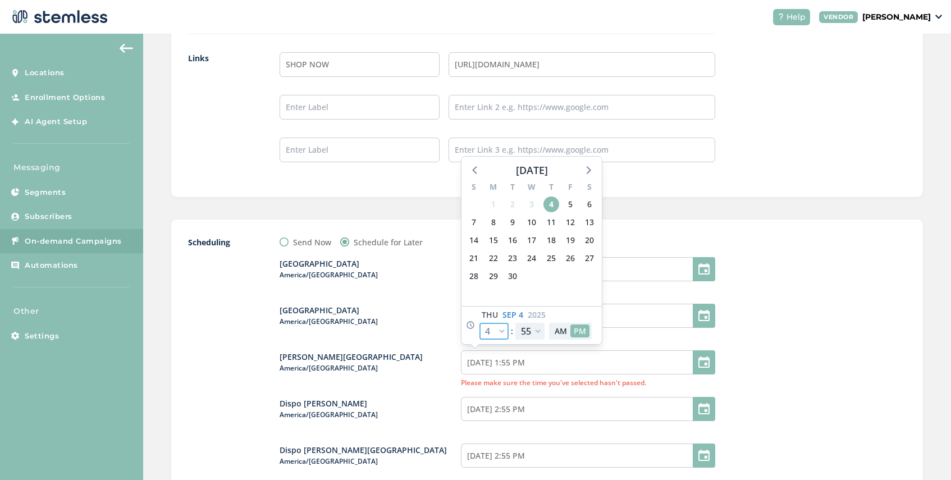
select select "19"
click at [480, 323] on select "12 1 2 3 4 5 6 7 8 9 10 11" at bounding box center [494, 331] width 29 height 17
type input "[DATE] 4:55 PM"
select select "19"
click at [538, 329] on select "00 05 10 15 20 25 30 35 40 45 50 55" at bounding box center [530, 331] width 29 height 17
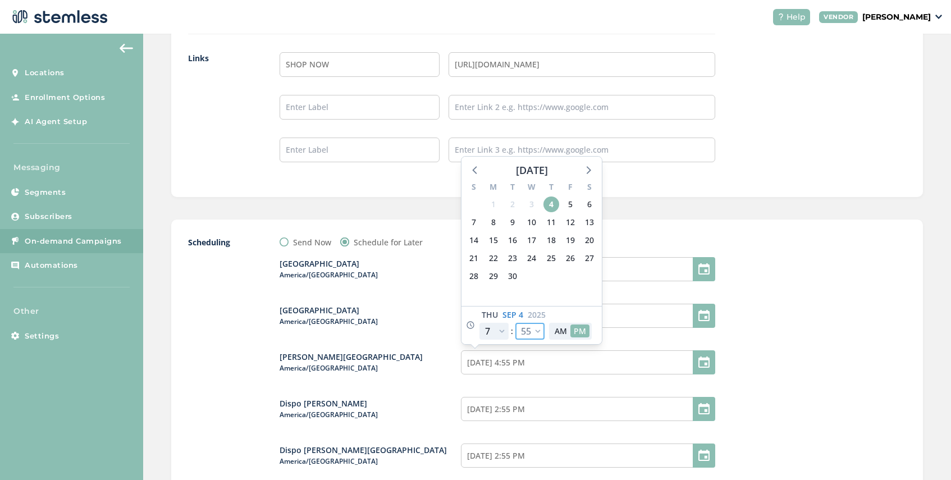
select select "30"
click at [516, 323] on select "00 05 10 15 20 25 30 35 40 45 50 55" at bounding box center [530, 331] width 29 height 17
type input "[DATE] 4:30 PM"
select select "30"
click at [776, 389] on div at bounding box center [822, 399] width 168 height 326
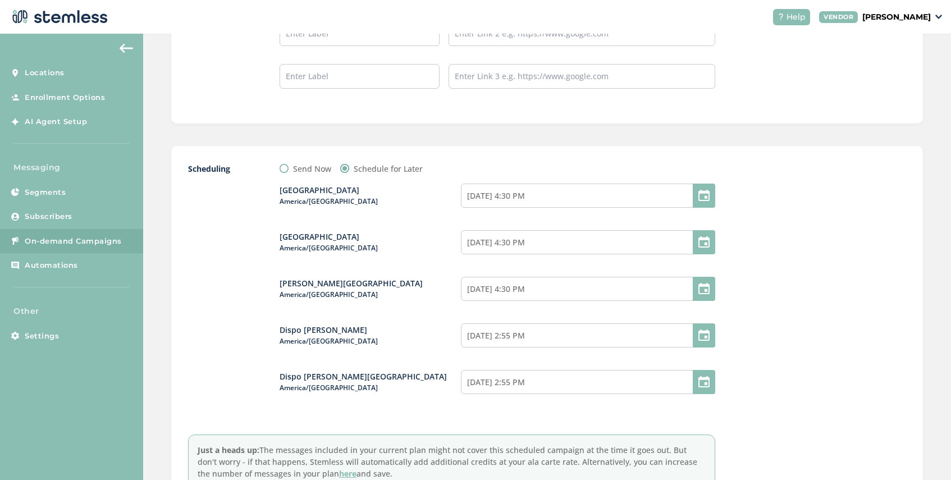
scroll to position [1199, 0]
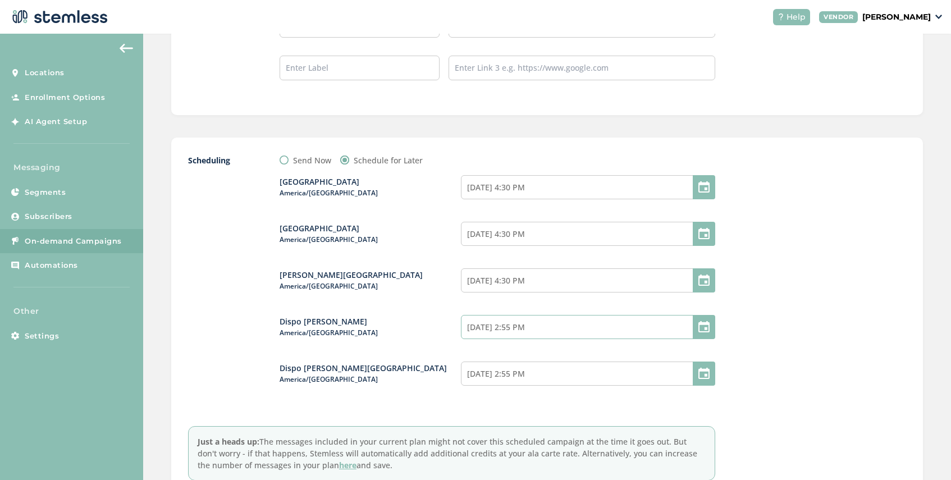
click at [546, 326] on input "[DATE] 2:55 PM" at bounding box center [588, 327] width 254 height 24
select select "17"
select select "55"
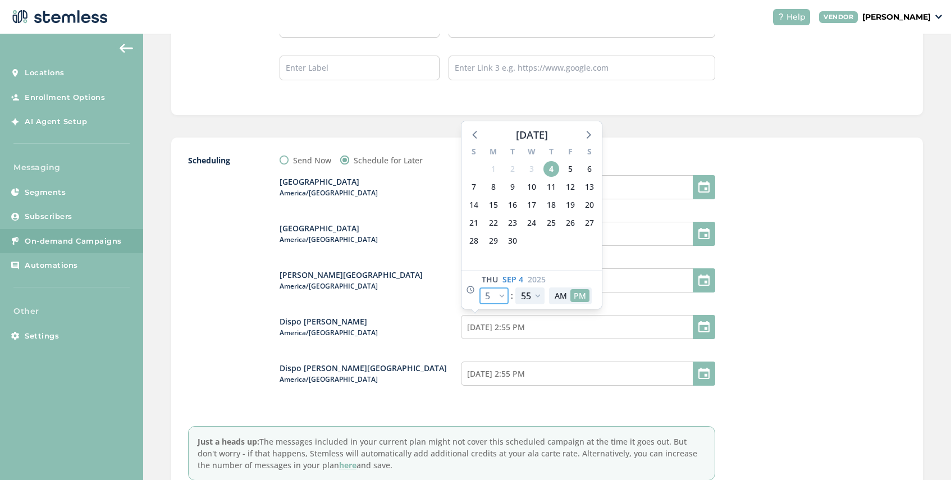
click at [503, 293] on select "12 1 2 3 4 5 6 7 8 9 10 11" at bounding box center [494, 296] width 29 height 17
select select "19"
click at [480, 288] on select "12 1 2 3 4 5 6 7 8 9 10 11" at bounding box center [494, 296] width 29 height 17
type input "[DATE] 4:55 PM"
select select "19"
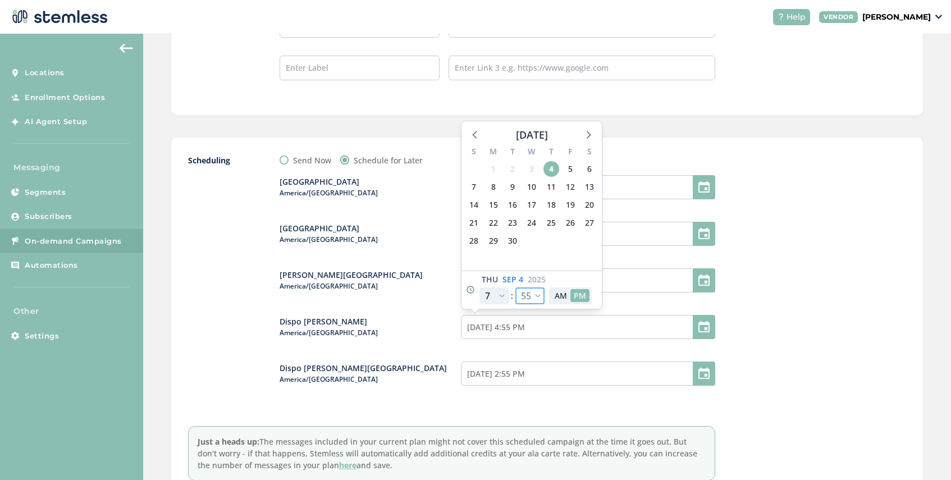
click at [536, 294] on select "00 05 10 15 20 25 30 35 40 45 50 55" at bounding box center [530, 296] width 29 height 17
select select "35"
click at [516, 288] on select "00 05 10 15 20 25 30 35 40 45 50 55" at bounding box center [530, 296] width 29 height 17
type input "[DATE] 4:35 PM"
select select "35"
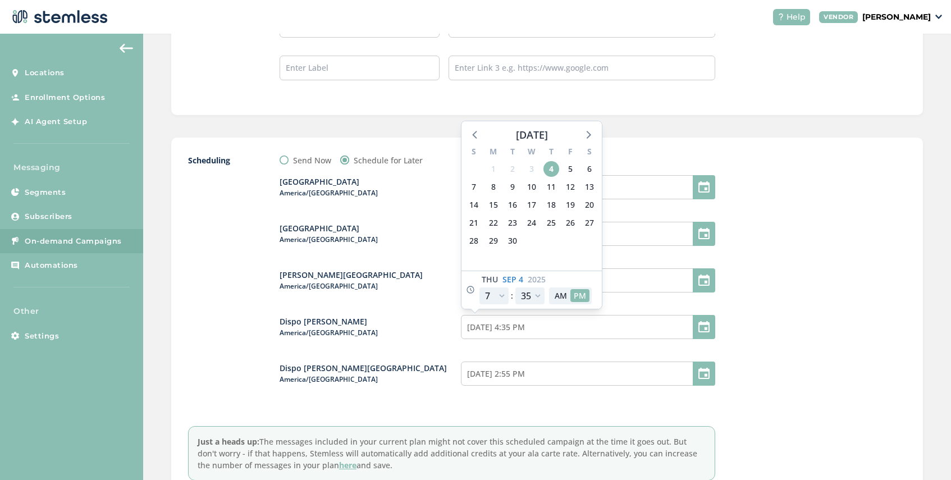
click at [749, 340] on div at bounding box center [822, 317] width 168 height 326
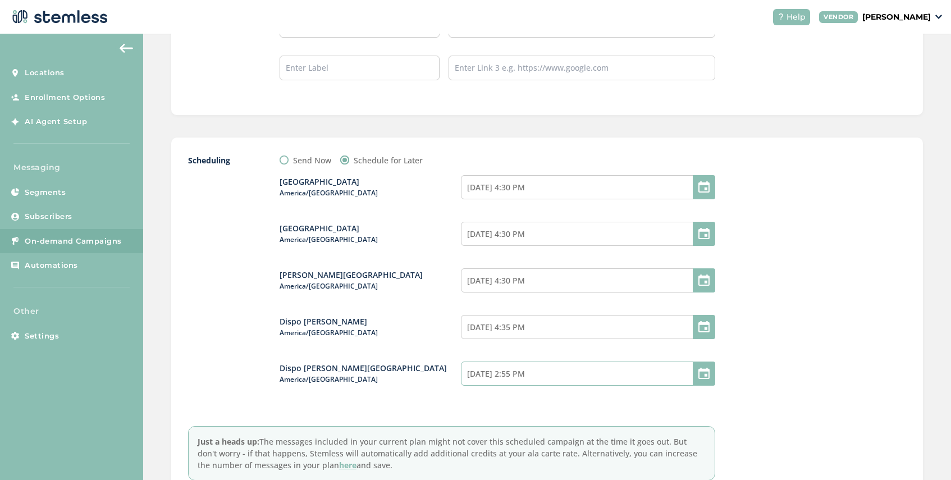
click at [552, 375] on input "[DATE] 2:55 PM" at bounding box center [588, 374] width 254 height 24
select select "17"
select select "55"
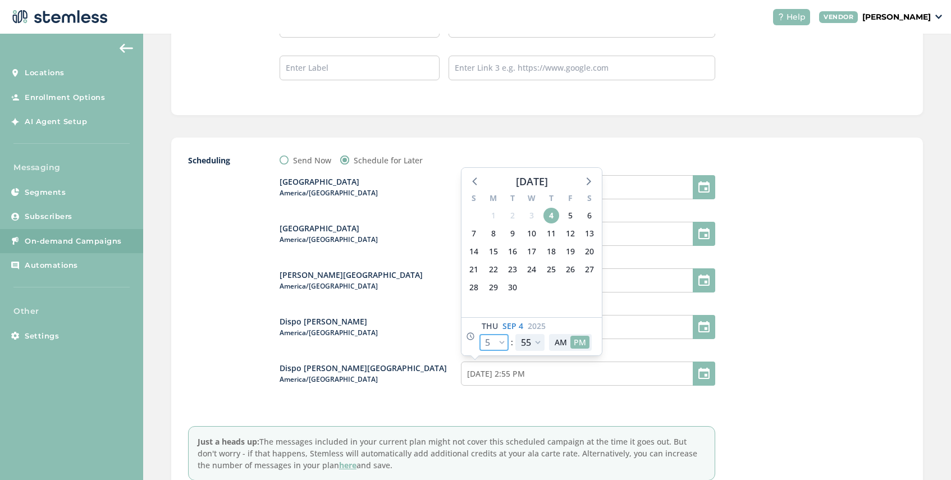
click at [506, 341] on select "12 1 2 3 4 5 6 7 8 9 10 11" at bounding box center [494, 342] width 29 height 17
select select "19"
click at [480, 334] on select "12 1 2 3 4 5 6 7 8 9 10 11" at bounding box center [494, 342] width 29 height 17
type input "[DATE] 4:55 PM"
select select "19"
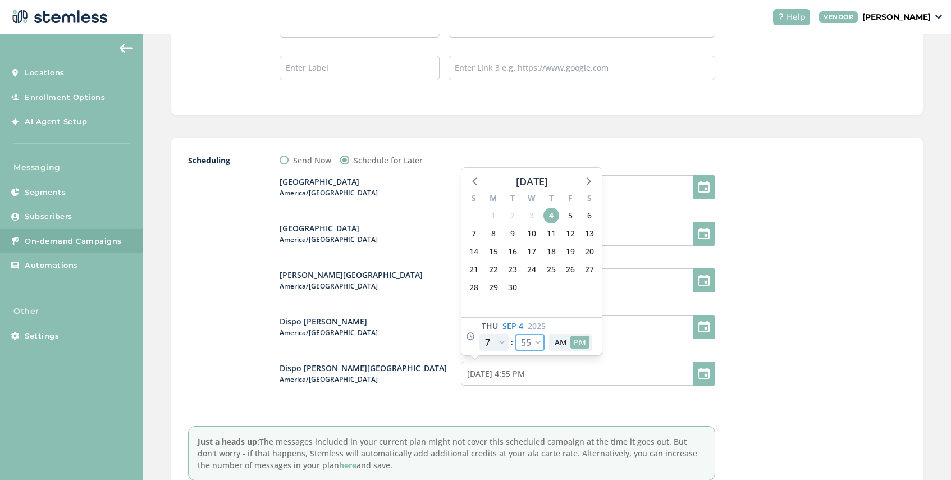
click at [537, 343] on select "00 05 10 15 20 25 30 35 40 45 50 55" at bounding box center [530, 342] width 29 height 17
select select "35"
click at [516, 334] on select "00 05 10 15 20 25 30 35 40 45 50 55" at bounding box center [530, 342] width 29 height 17
type input "[DATE] 4:35 PM"
select select "35"
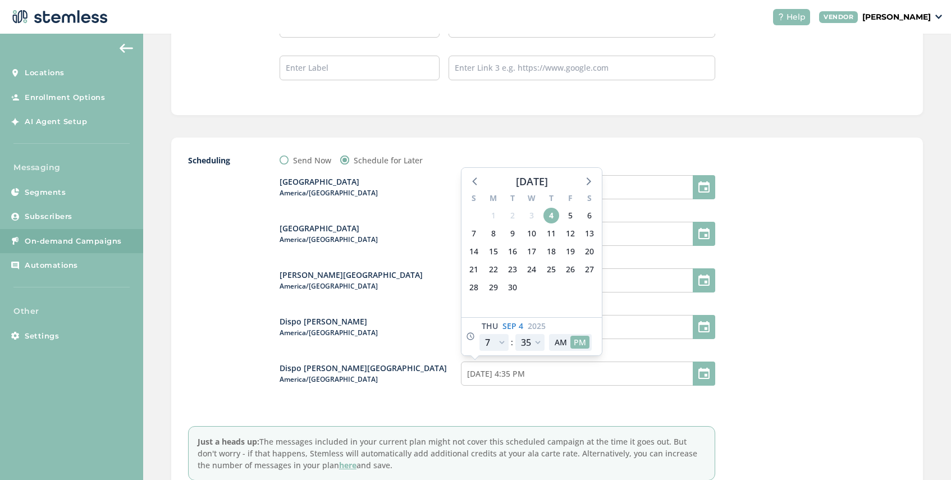
click at [413, 372] on div "Dispo [PERSON_NAME] [GEOGRAPHIC_DATA]/[GEOGRAPHIC_DATA]" at bounding box center [370, 373] width 181 height 22
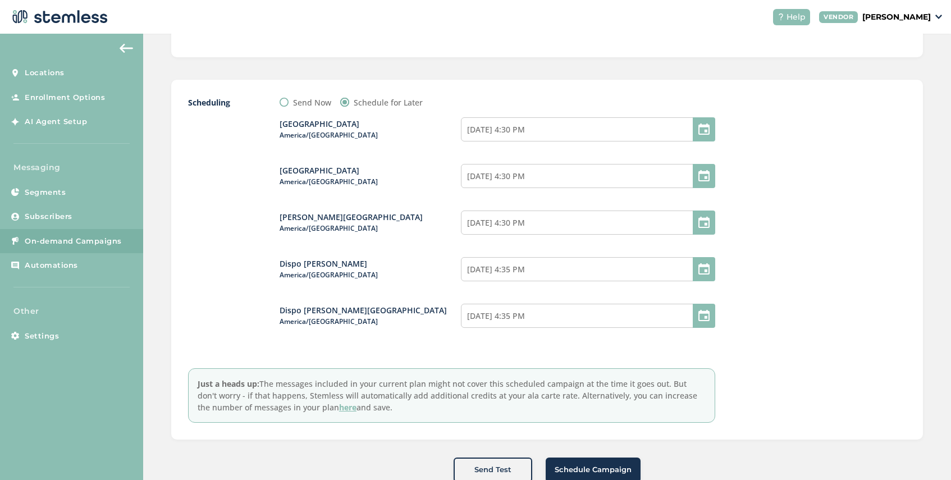
scroll to position [1287, 0]
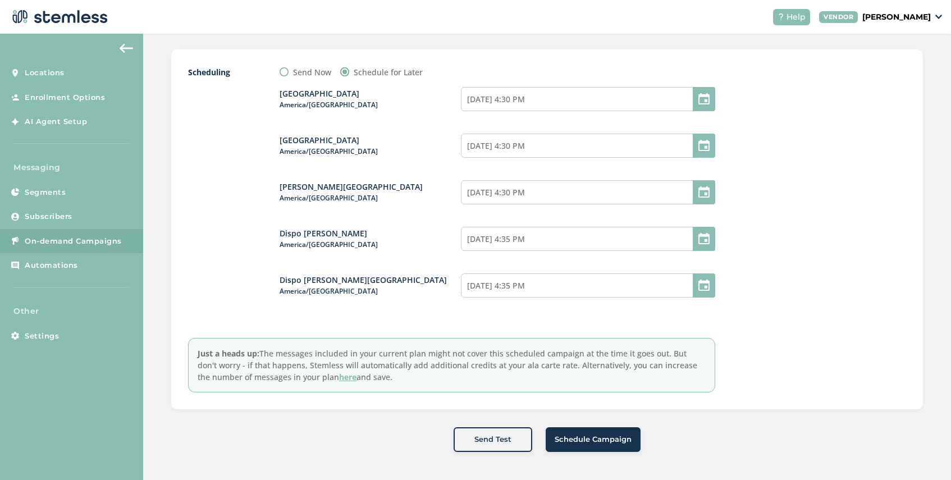
click at [591, 439] on span "Schedule Campaign" at bounding box center [593, 439] width 77 height 11
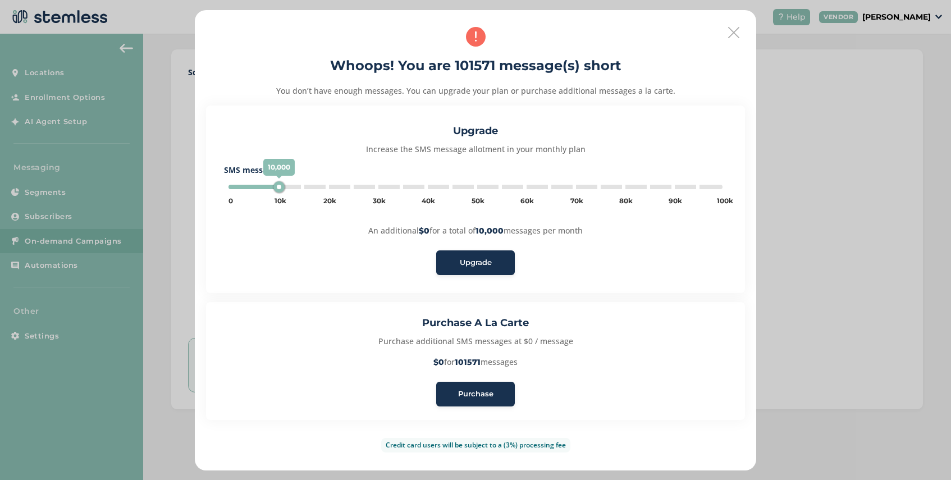
type input "5000"
click at [475, 394] on span "Purchase" at bounding box center [475, 394] width 35 height 11
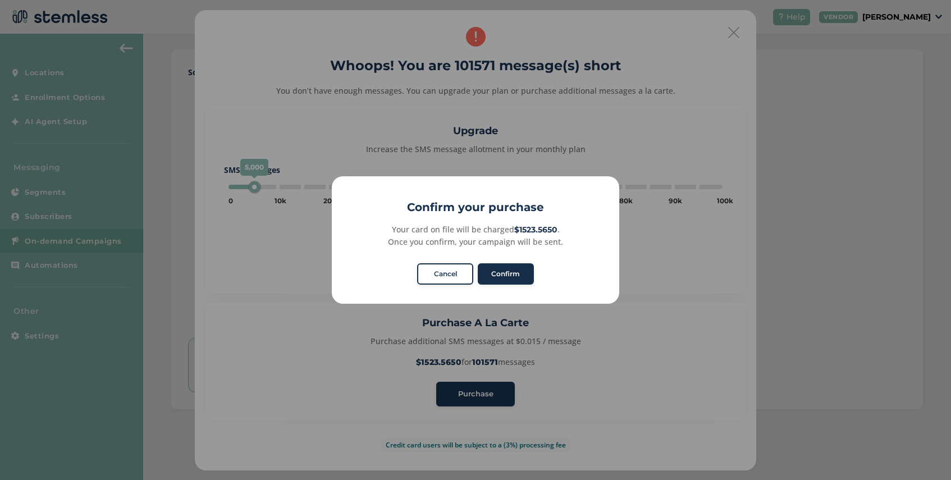
click at [503, 272] on button "Confirm" at bounding box center [506, 273] width 56 height 21
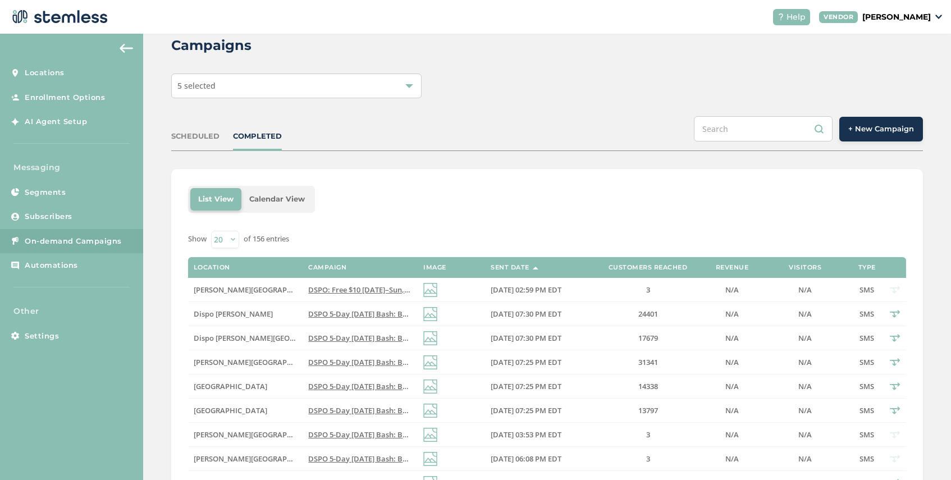
scroll to position [22, 0]
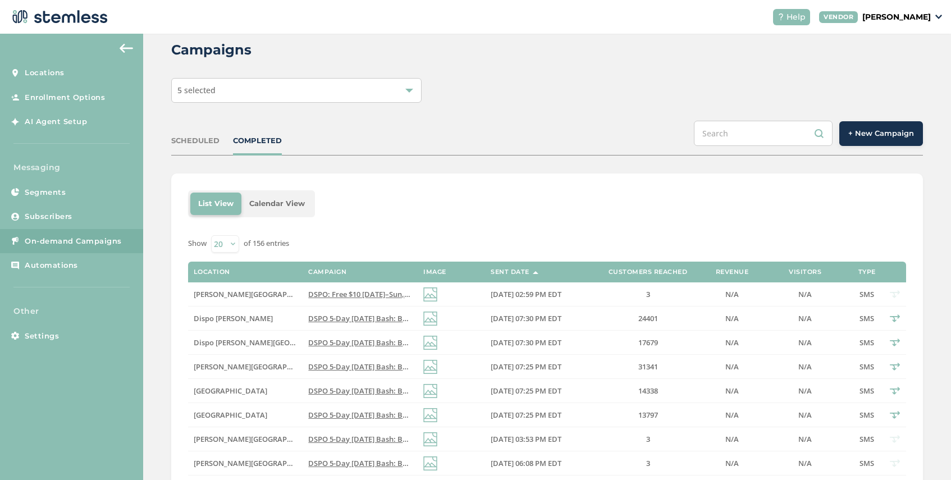
click at [313, 94] on div "5 selected" at bounding box center [296, 90] width 250 height 25
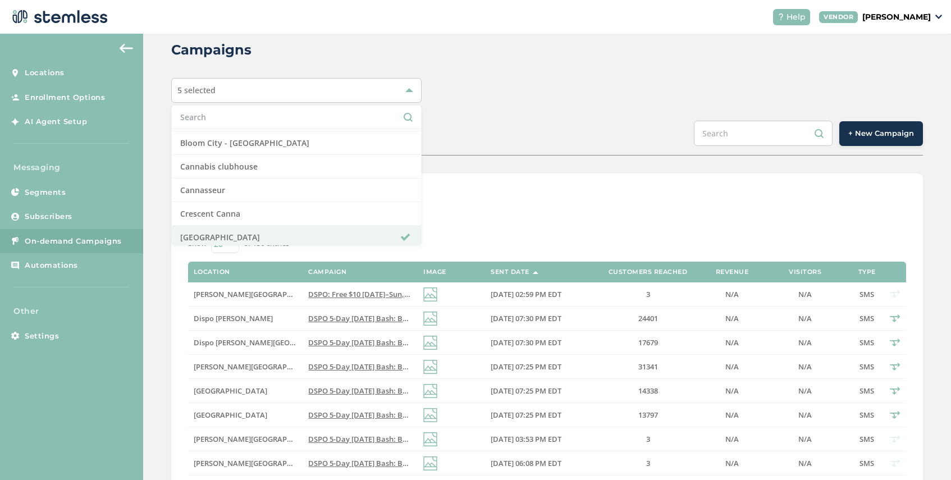
scroll to position [169, 0]
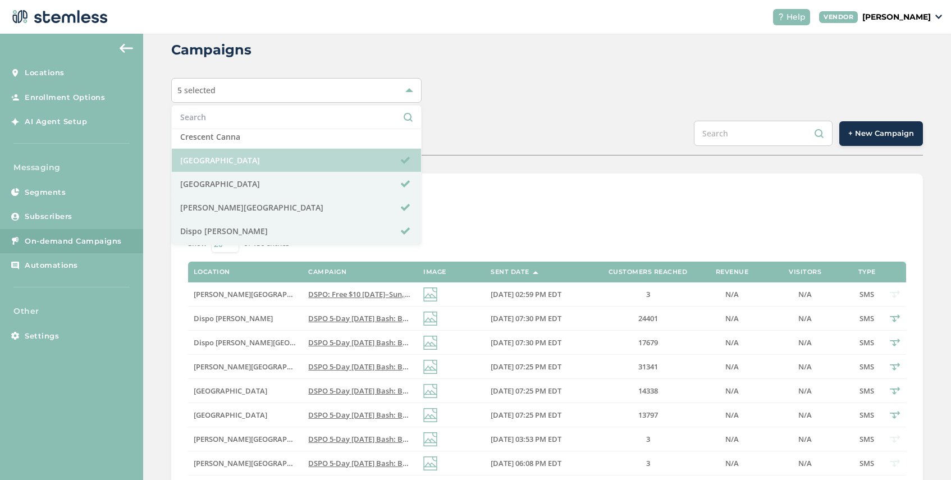
click at [272, 165] on li "[GEOGRAPHIC_DATA]" at bounding box center [296, 161] width 249 height 24
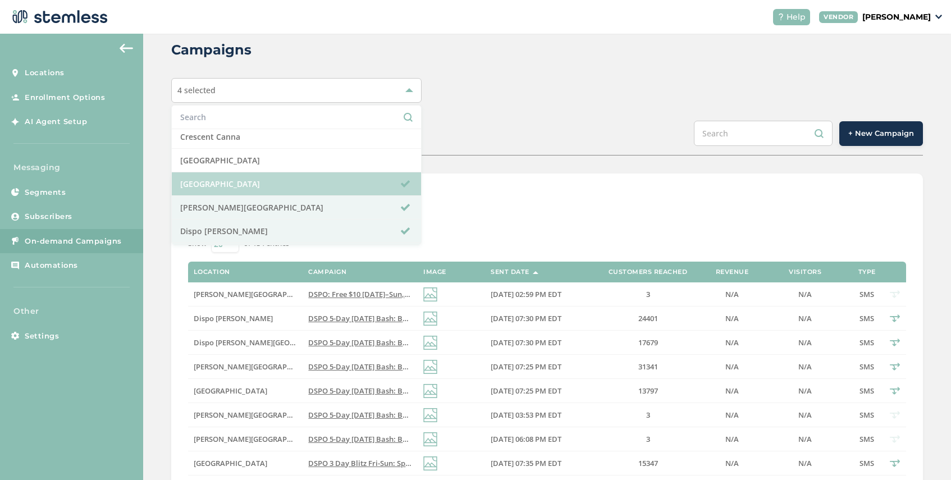
click at [272, 183] on li "[GEOGRAPHIC_DATA]" at bounding box center [296, 184] width 249 height 24
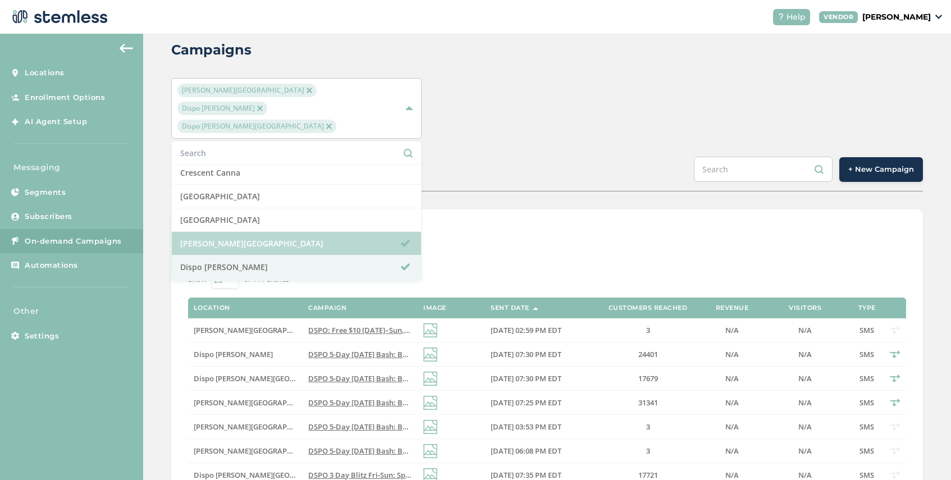
click at [272, 232] on li "[PERSON_NAME][GEOGRAPHIC_DATA]" at bounding box center [296, 244] width 249 height 24
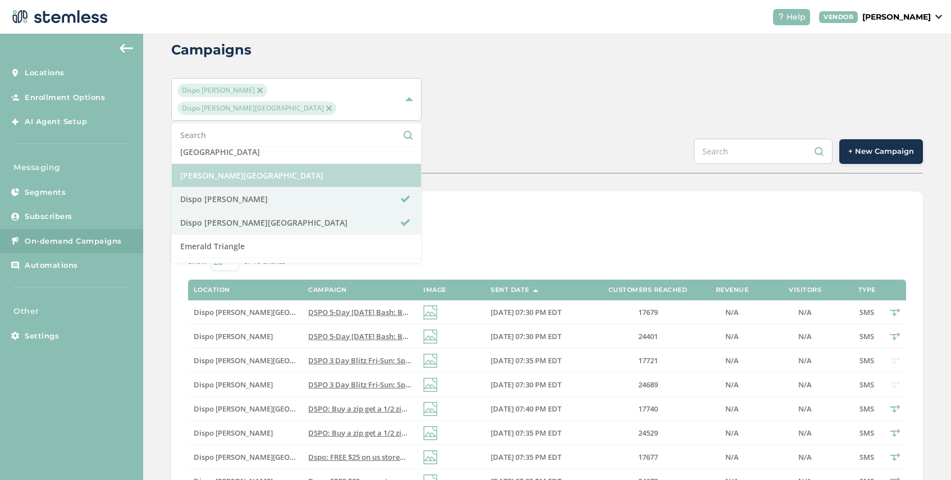
scroll to position [228, 0]
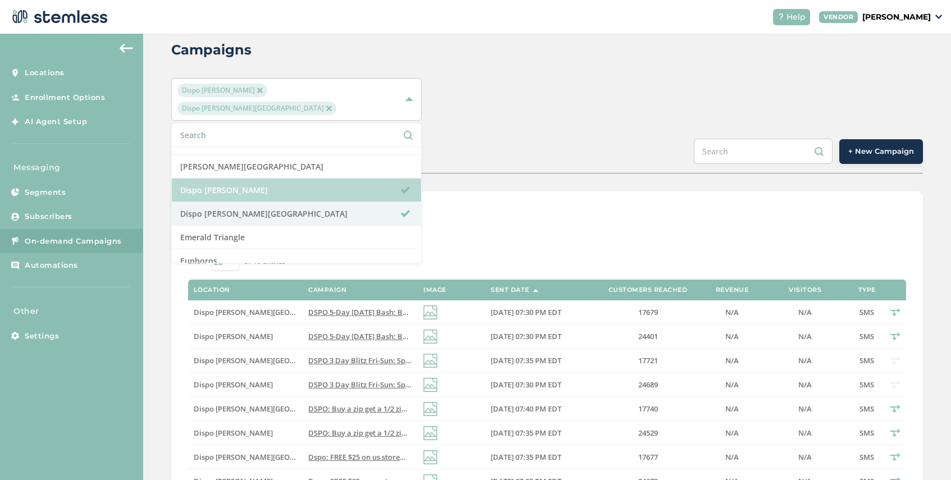
click at [276, 179] on li "Dispo [PERSON_NAME]" at bounding box center [296, 191] width 249 height 24
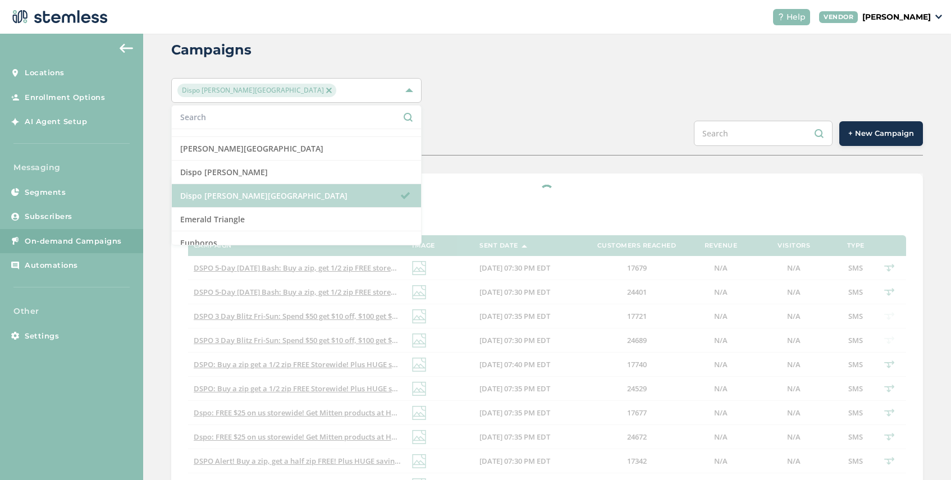
click at [276, 190] on li "Dispo [PERSON_NAME][GEOGRAPHIC_DATA]" at bounding box center [296, 196] width 249 height 24
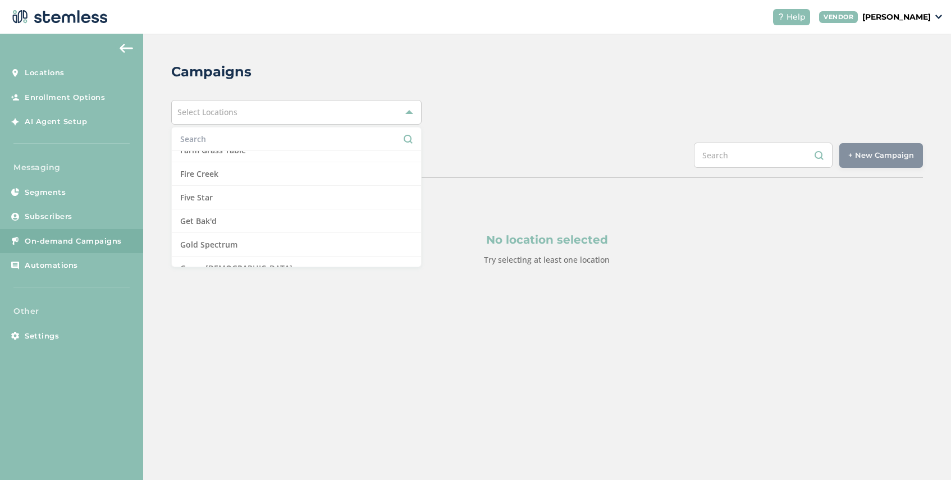
scroll to position [362, 0]
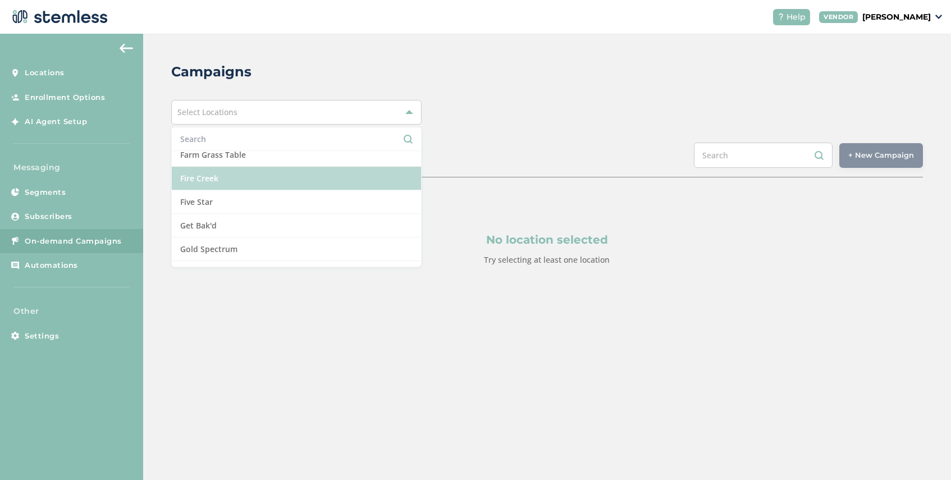
click at [274, 181] on li "Fire Creek" at bounding box center [296, 179] width 249 height 24
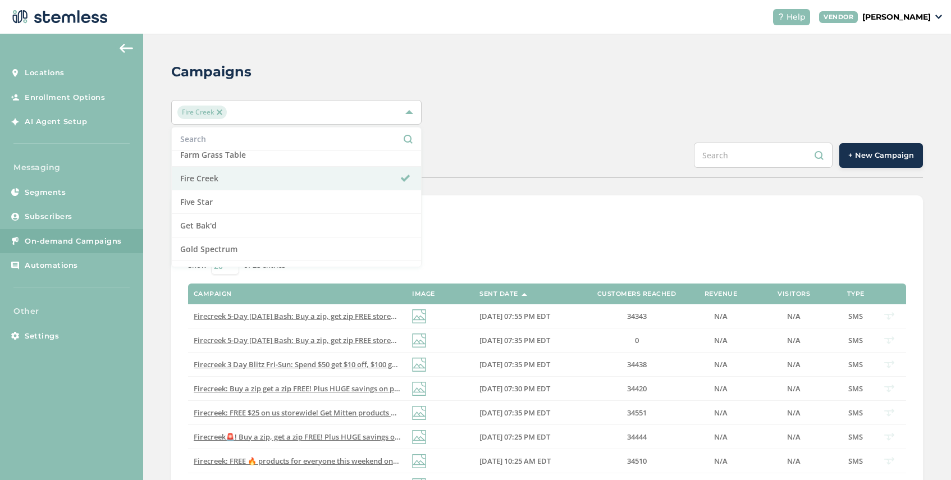
click at [523, 159] on div "SCHEDULED COMPLETED + New Campaign" at bounding box center [547, 160] width 752 height 35
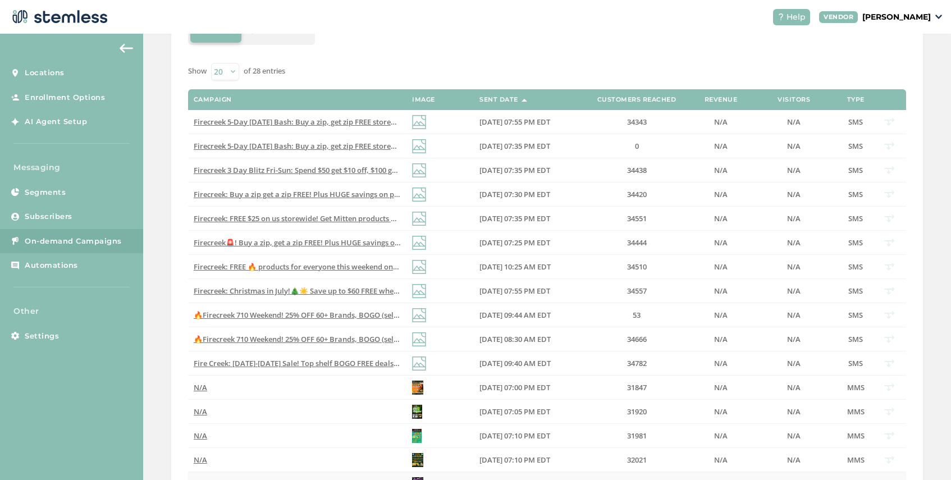
scroll to position [0, 0]
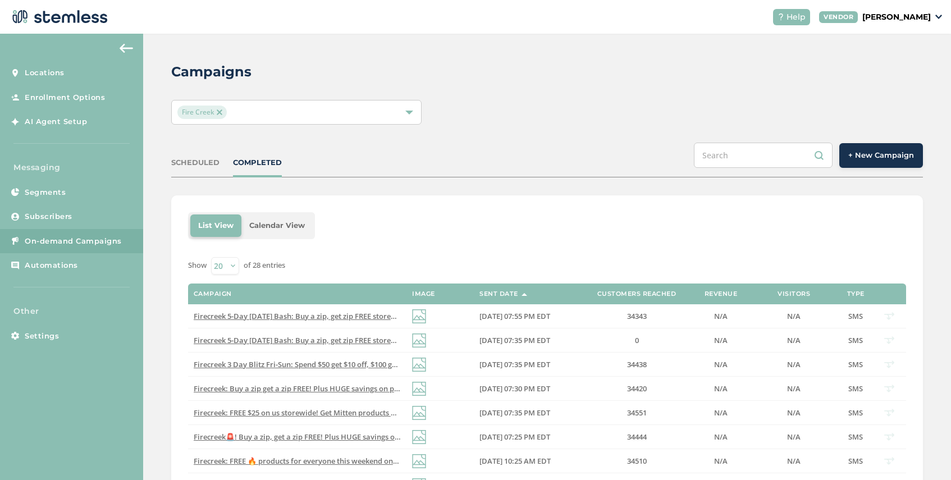
click at [877, 151] on span "+ New Campaign" at bounding box center [882, 155] width 66 height 11
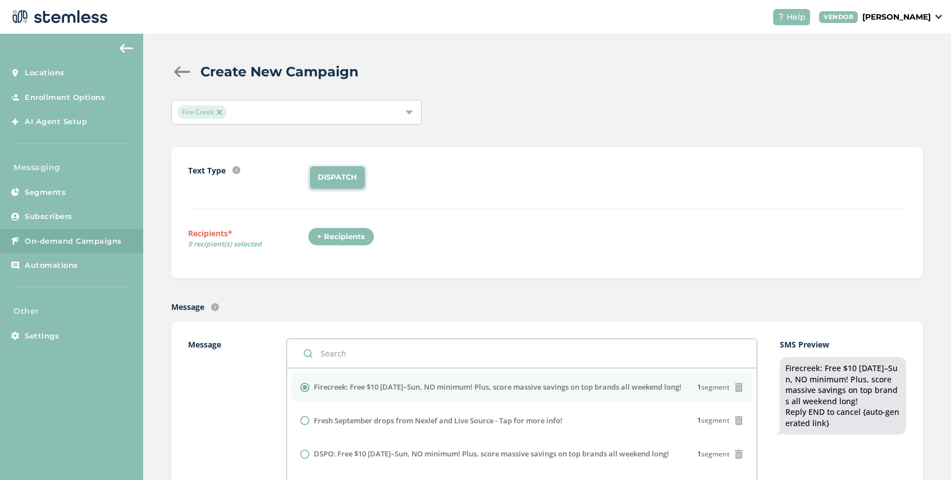
click at [336, 238] on div "+ Recipients" at bounding box center [341, 236] width 67 height 19
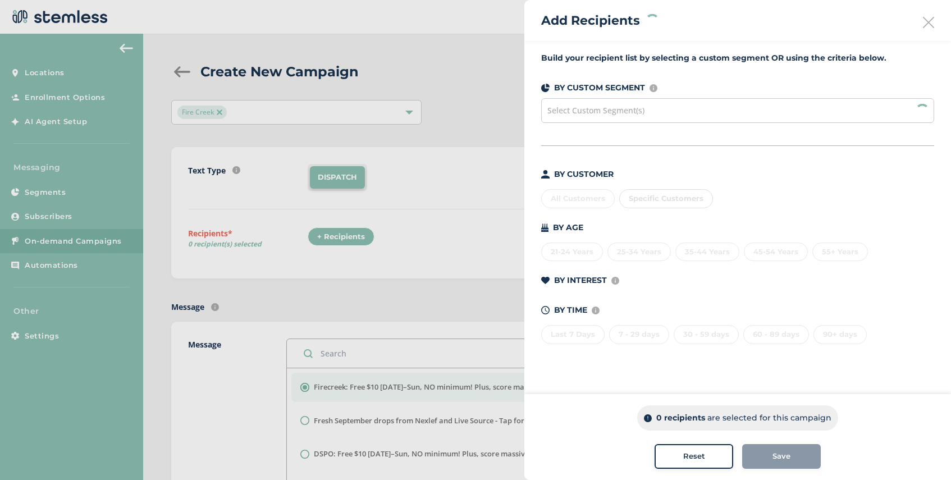
click at [635, 109] on span "Select Custom Segment(s)" at bounding box center [596, 110] width 97 height 11
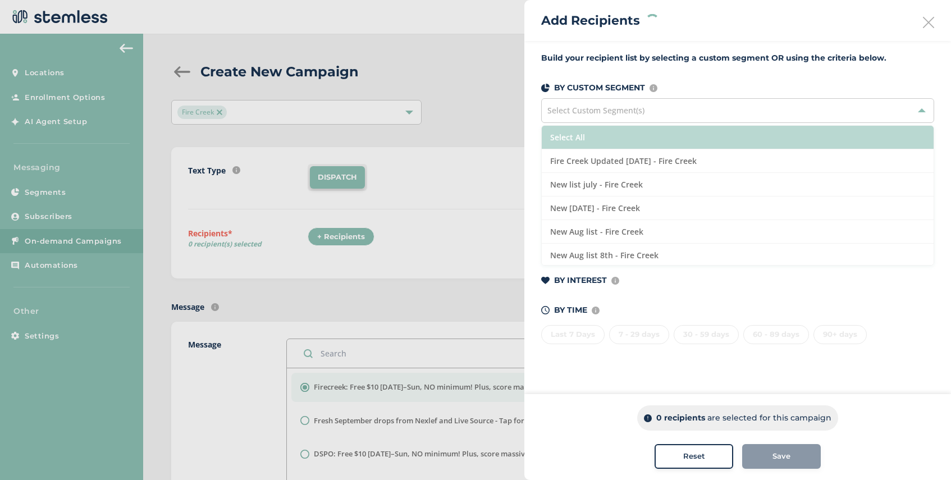
click at [639, 134] on li "Select All" at bounding box center [738, 138] width 392 height 24
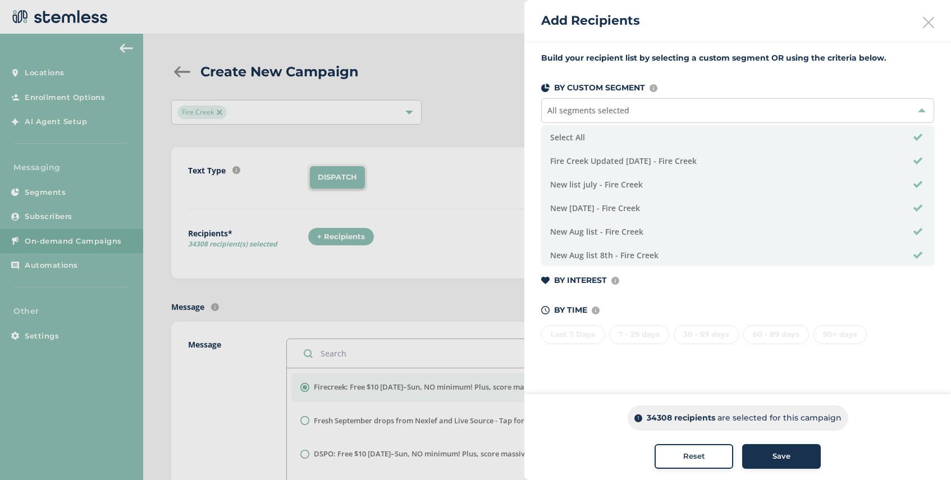
click at [771, 454] on div "Save" at bounding box center [781, 456] width 61 height 11
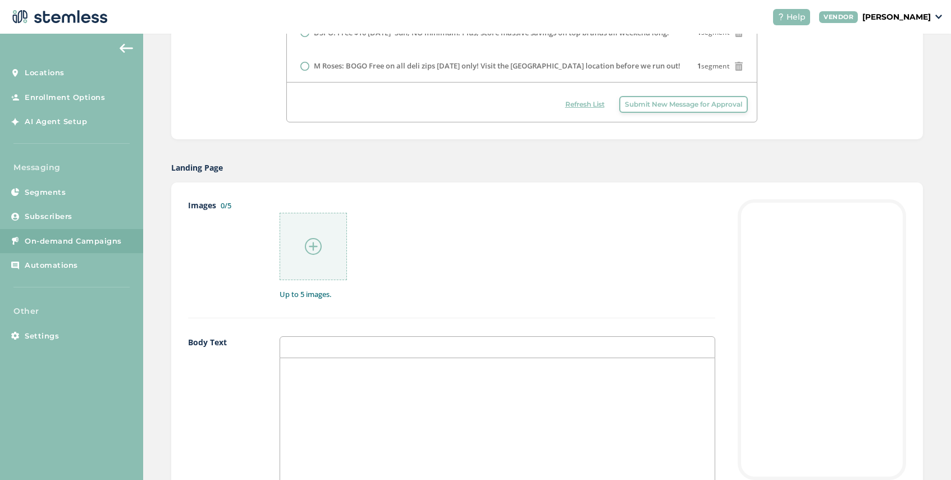
scroll to position [454, 0]
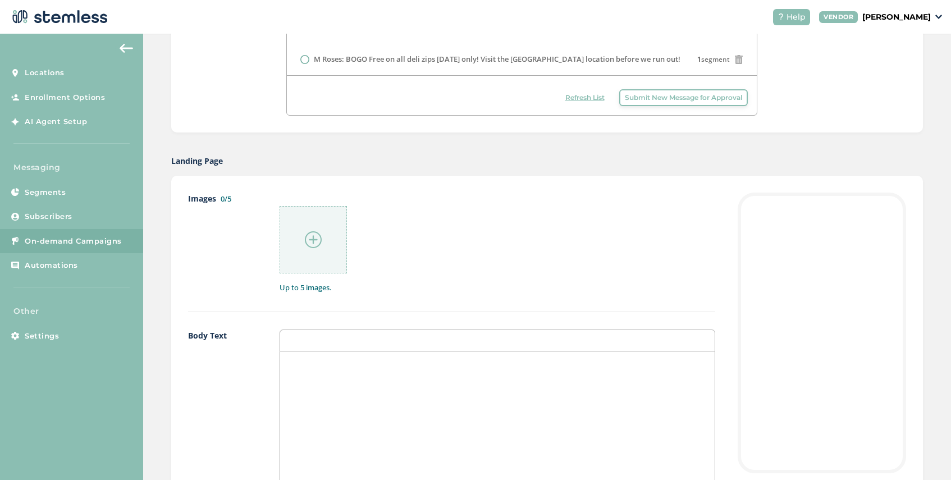
click at [315, 240] on img at bounding box center [313, 239] width 17 height 17
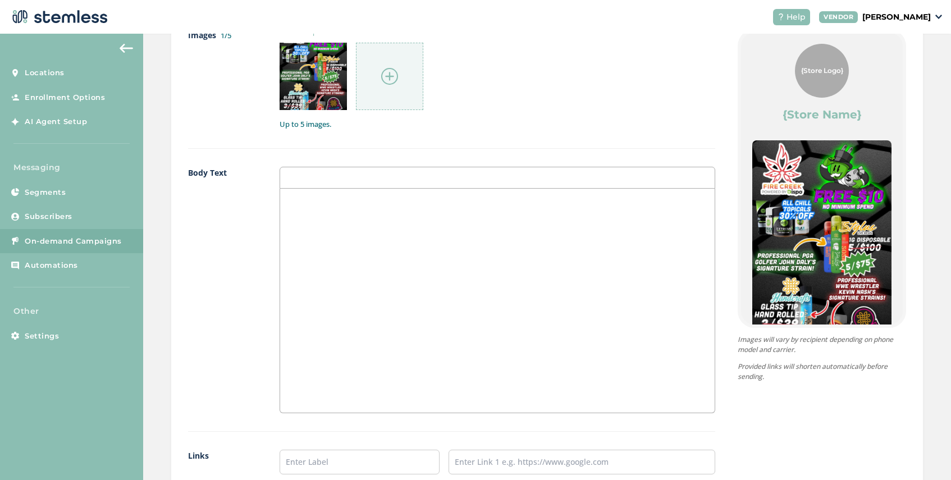
scroll to position [748, 0]
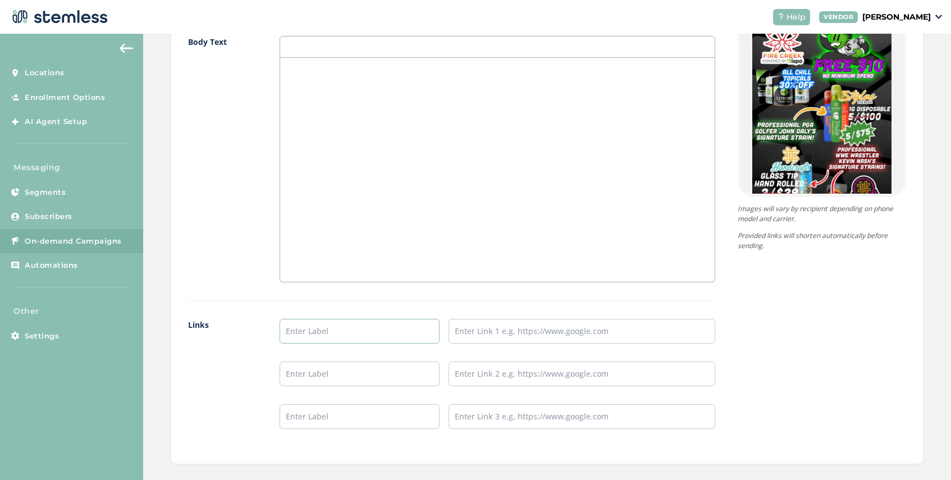
click at [321, 332] on input "text" at bounding box center [360, 331] width 160 height 25
click at [473, 332] on input "text" at bounding box center [582, 331] width 267 height 25
click at [341, 331] on input "SHOP NOW" at bounding box center [360, 331] width 160 height 25
drag, startPoint x: 341, startPoint y: 331, endPoint x: 262, endPoint y: 331, distance: 79.2
click at [262, 331] on div "Links SHOP NOW" at bounding box center [451, 383] width 527 height 128
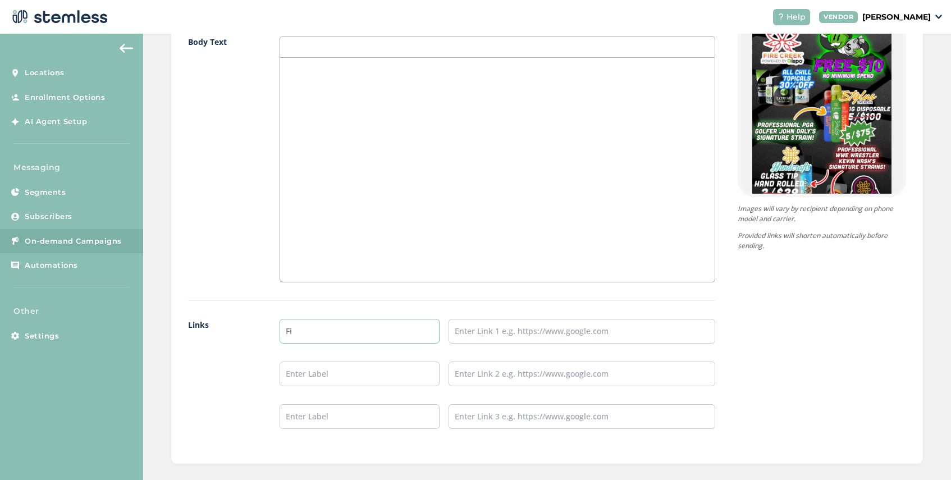
type input "Firecreek Menu"
click at [489, 320] on input "text" at bounding box center [582, 331] width 267 height 25
type input "[URL][DOMAIN_NAME]"
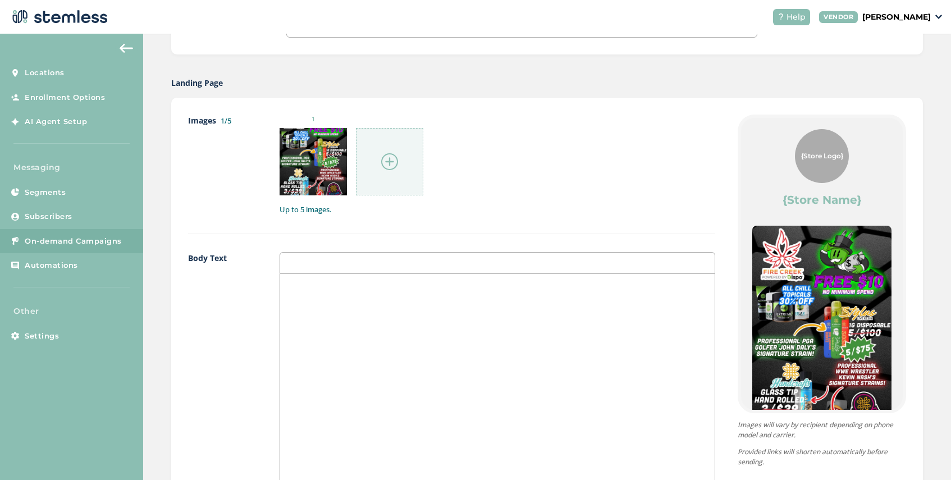
scroll to position [827, 0]
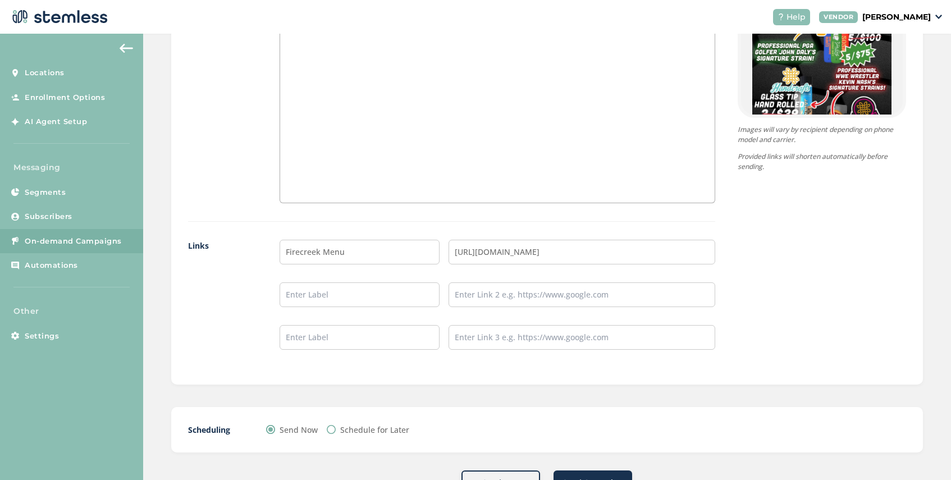
click at [332, 430] on input "Schedule for Later" at bounding box center [331, 429] width 9 height 9
radio input "true"
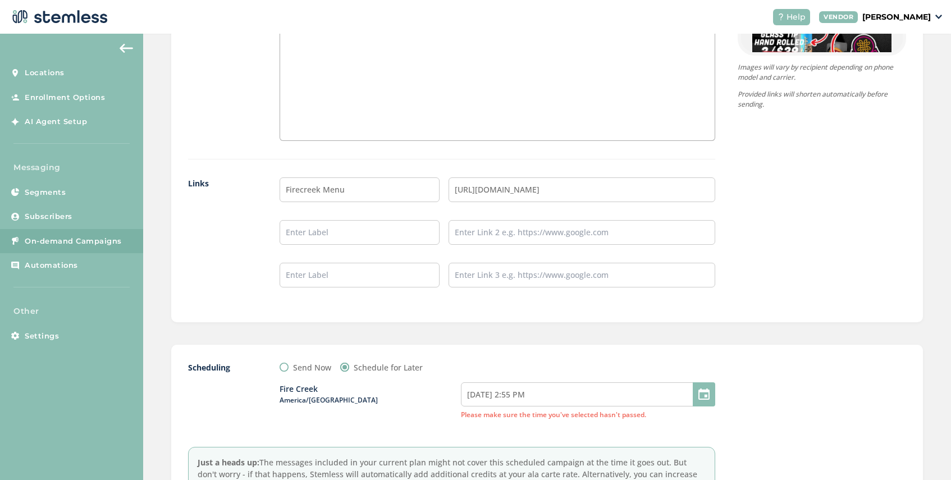
scroll to position [999, 0]
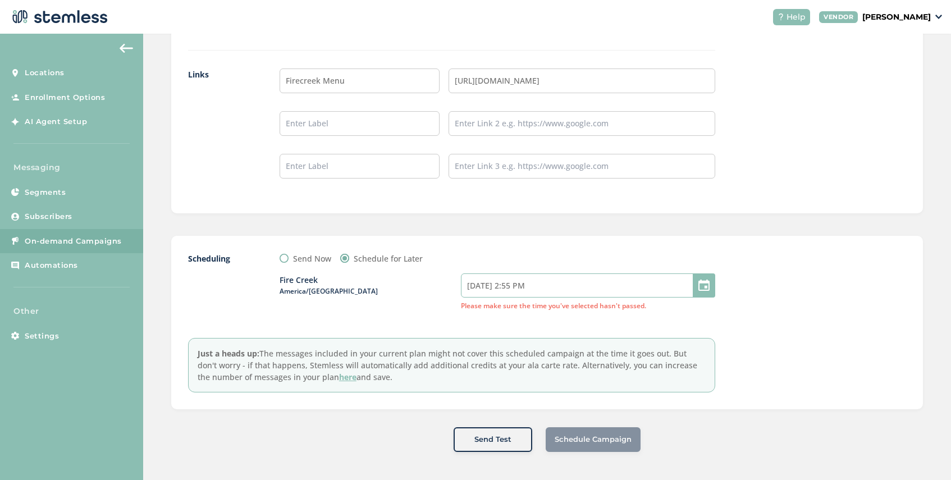
click at [535, 286] on input "[DATE] 2:55 PM" at bounding box center [588, 286] width 254 height 24
select select "17"
select select "55"
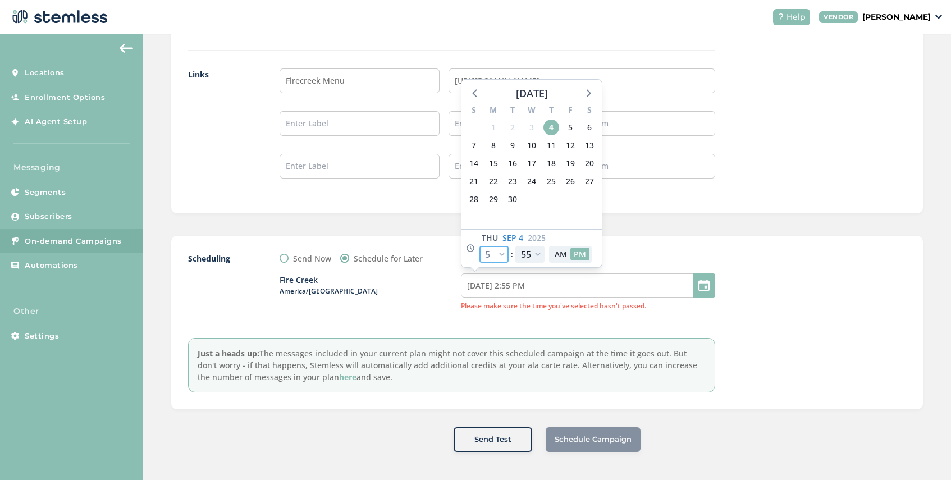
click at [503, 250] on select "12 1 2 3 4 5 6 7 8 9 10 11" at bounding box center [494, 254] width 29 height 17
select select "19"
click at [480, 246] on select "12 1 2 3 4 5 6 7 8 9 10 11" at bounding box center [494, 254] width 29 height 17
type input "[DATE] 4:55 PM"
select select "19"
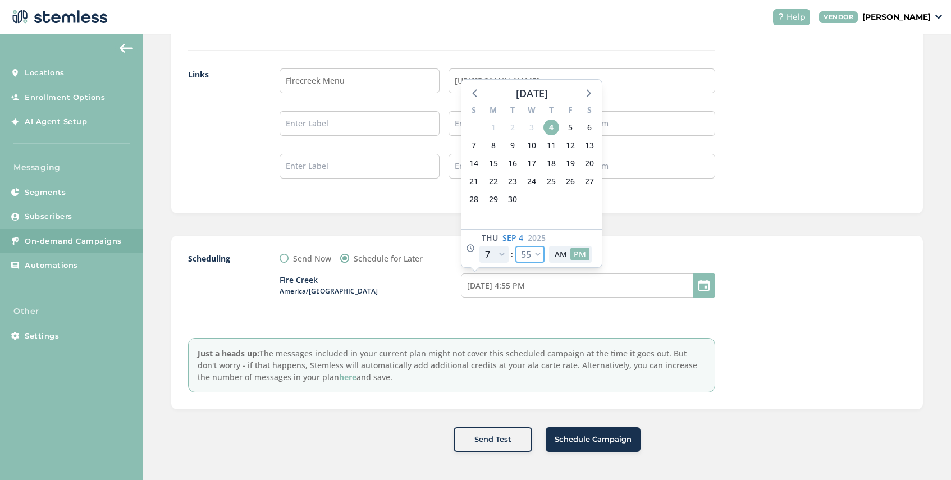
click at [539, 252] on select "00 05 10 15 20 25 30 35 40 45 50 55" at bounding box center [530, 254] width 29 height 17
select select "35"
click at [516, 246] on select "00 05 10 15 20 25 30 35 40 45 50 55" at bounding box center [530, 254] width 29 height 17
type input "[DATE] 4:35 PM"
select select "35"
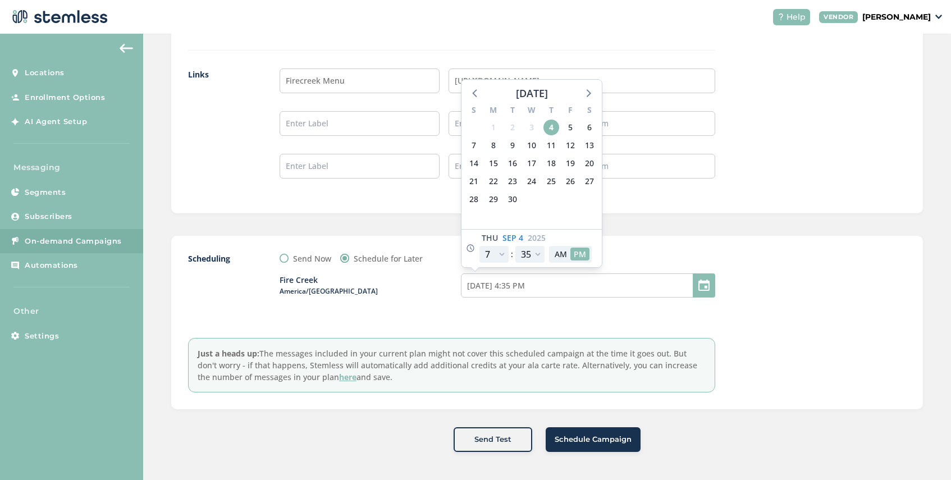
click at [749, 300] on div at bounding box center [822, 323] width 168 height 140
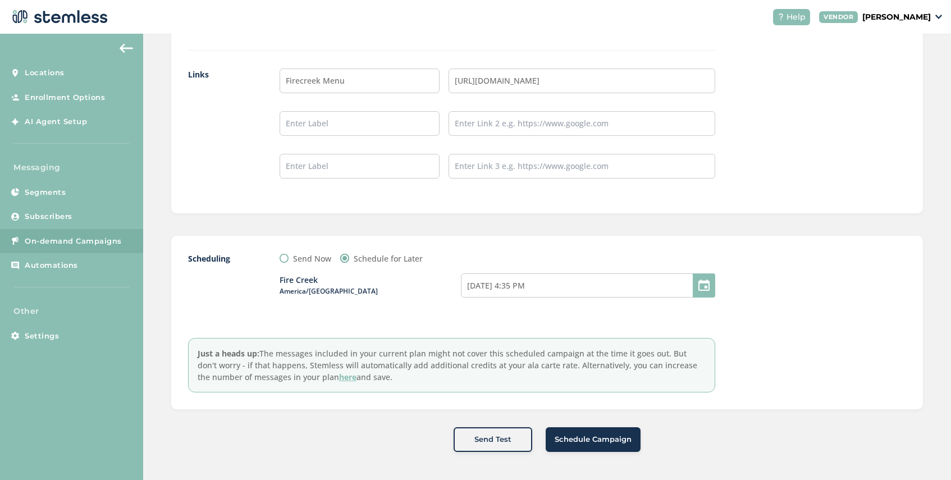
click at [578, 435] on span "Schedule Campaign" at bounding box center [593, 439] width 77 height 11
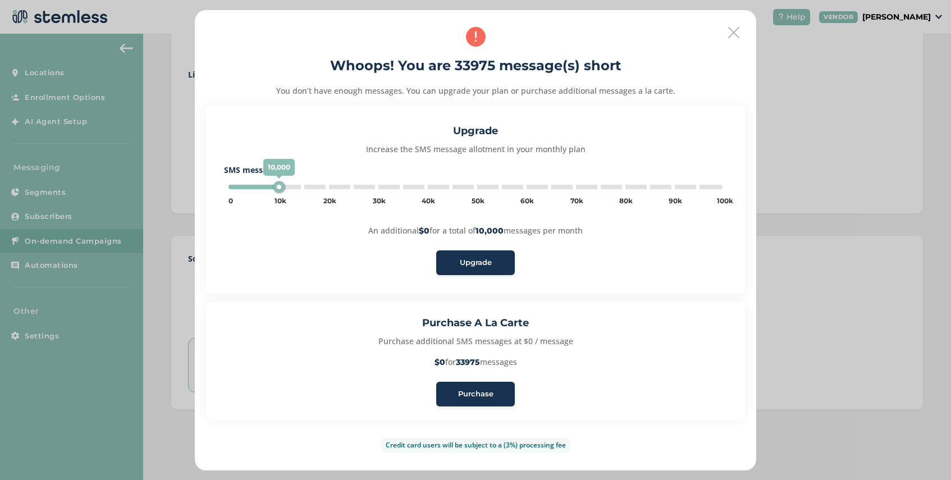
type input "5000"
click at [473, 394] on span "Purchase" at bounding box center [475, 394] width 35 height 11
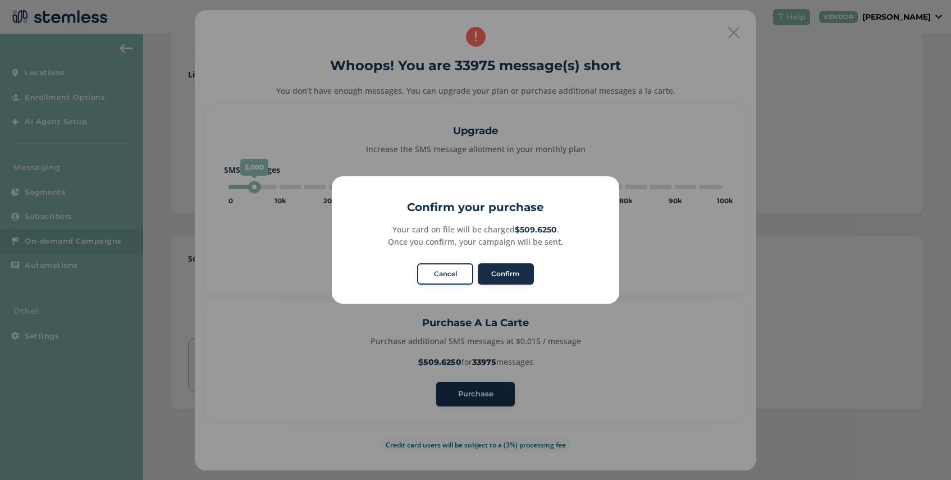
click at [510, 282] on button "Confirm" at bounding box center [506, 273] width 56 height 21
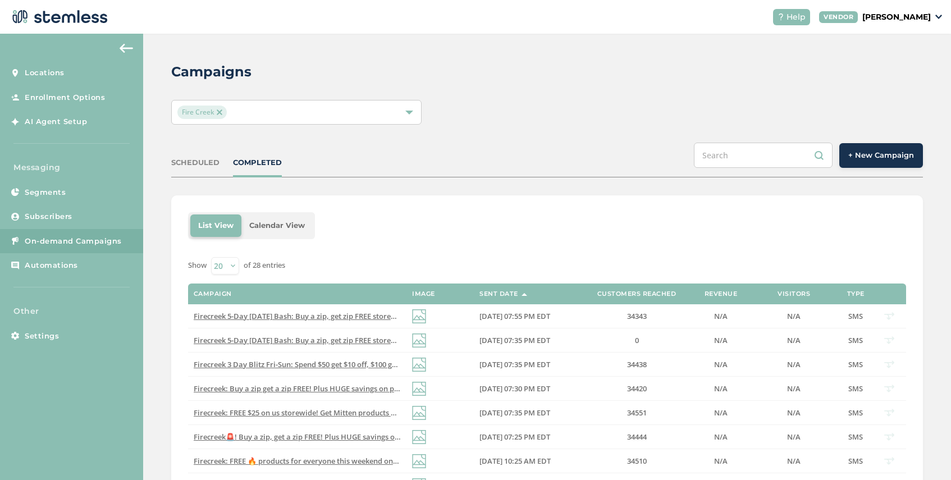
click at [205, 162] on div "SCHEDULED" at bounding box center [195, 162] width 48 height 11
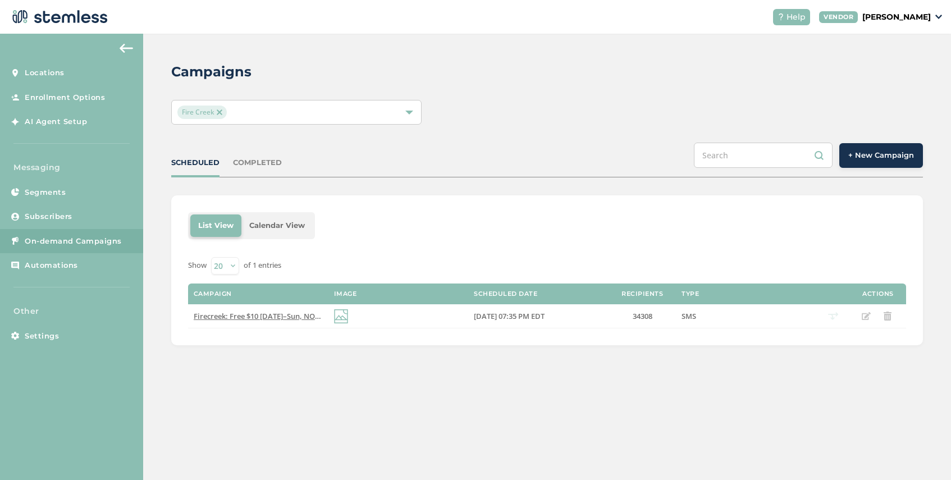
click at [220, 112] on img at bounding box center [220, 113] width 6 height 6
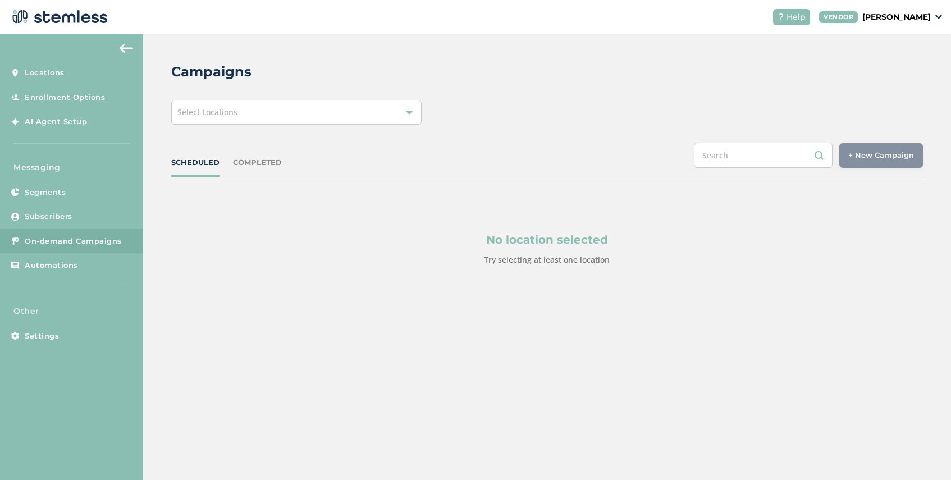
click at [254, 115] on div "Select Locations" at bounding box center [296, 112] width 250 height 25
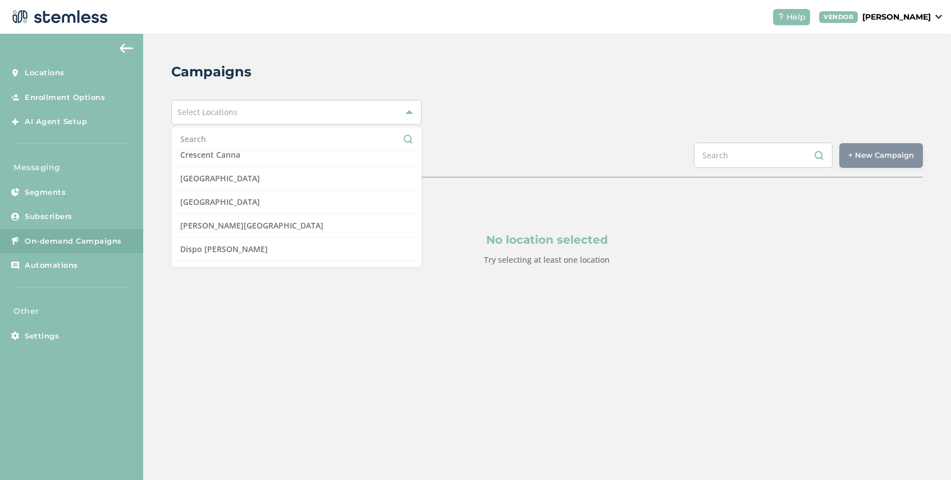
scroll to position [181, 0]
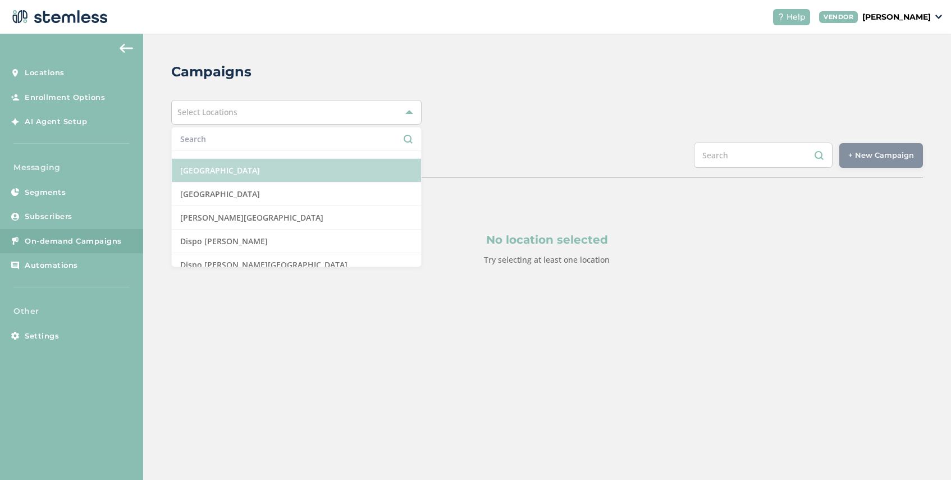
click at [271, 172] on li "[GEOGRAPHIC_DATA]" at bounding box center [296, 171] width 249 height 24
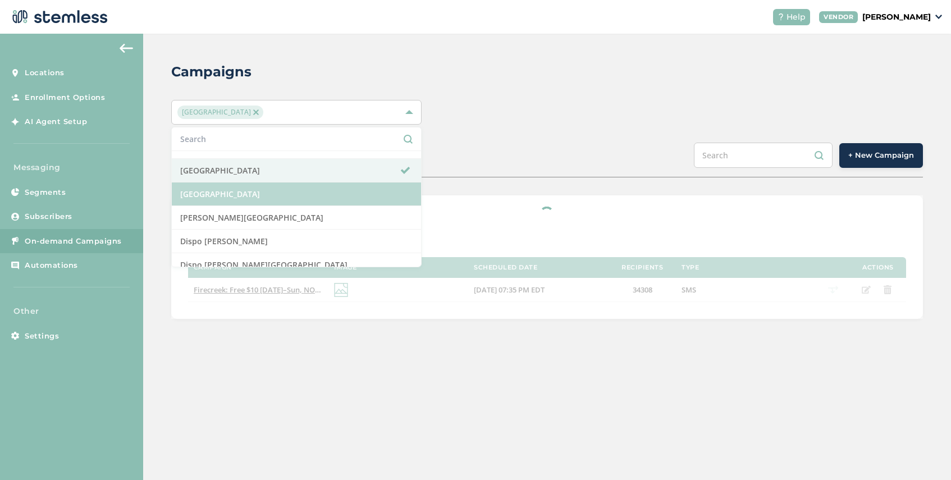
click at [271, 190] on li "[GEOGRAPHIC_DATA]" at bounding box center [296, 195] width 249 height 24
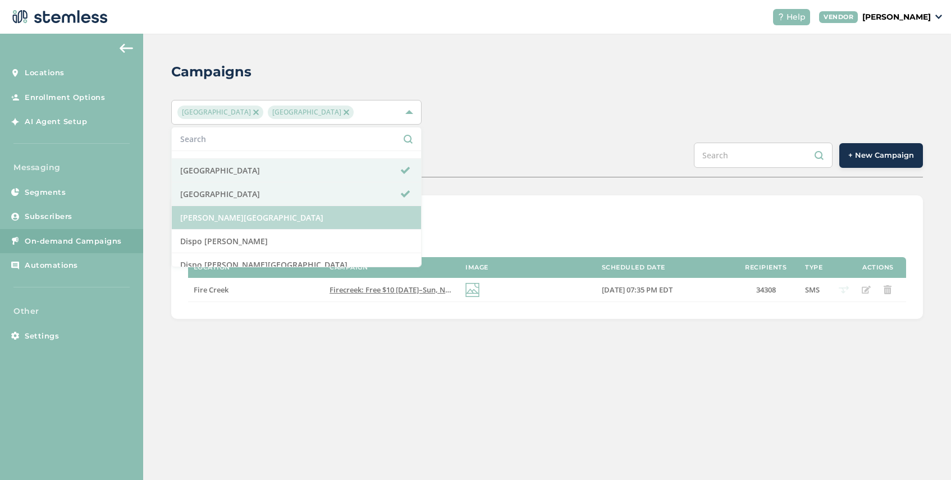
click at [268, 222] on li "[PERSON_NAME][GEOGRAPHIC_DATA]" at bounding box center [296, 218] width 249 height 24
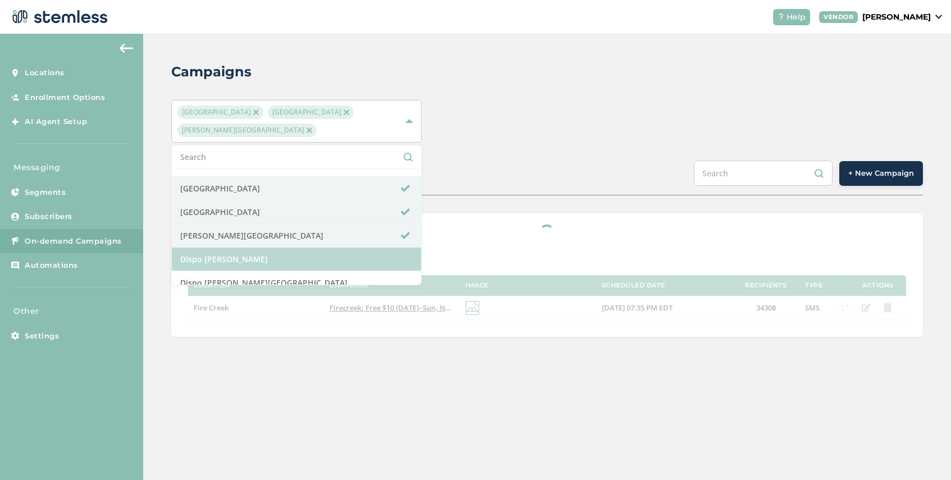
click at [268, 259] on li "Dispo [PERSON_NAME]" at bounding box center [296, 260] width 249 height 24
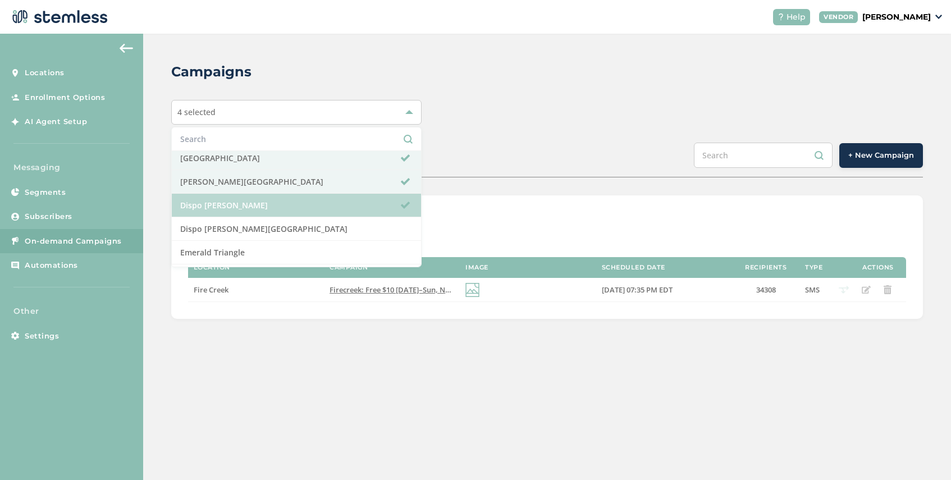
scroll to position [223, 0]
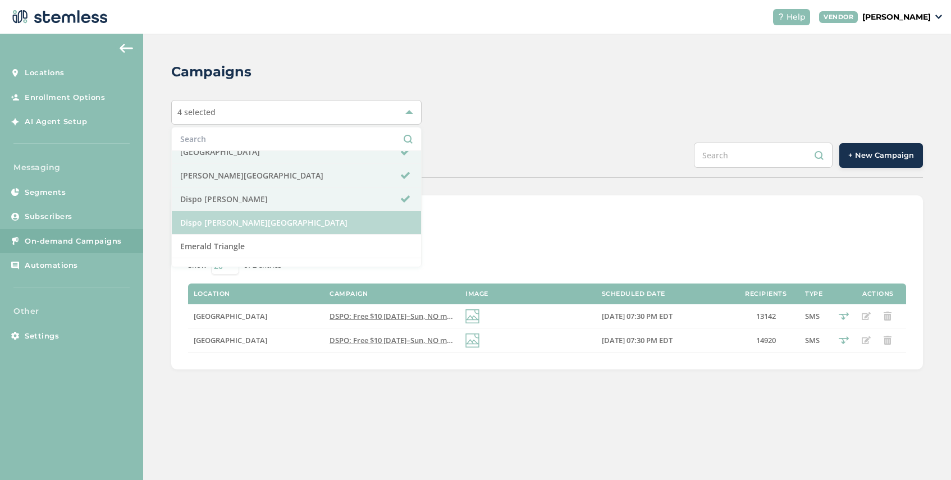
click at [274, 226] on li "Dispo [PERSON_NAME][GEOGRAPHIC_DATA]" at bounding box center [296, 223] width 249 height 24
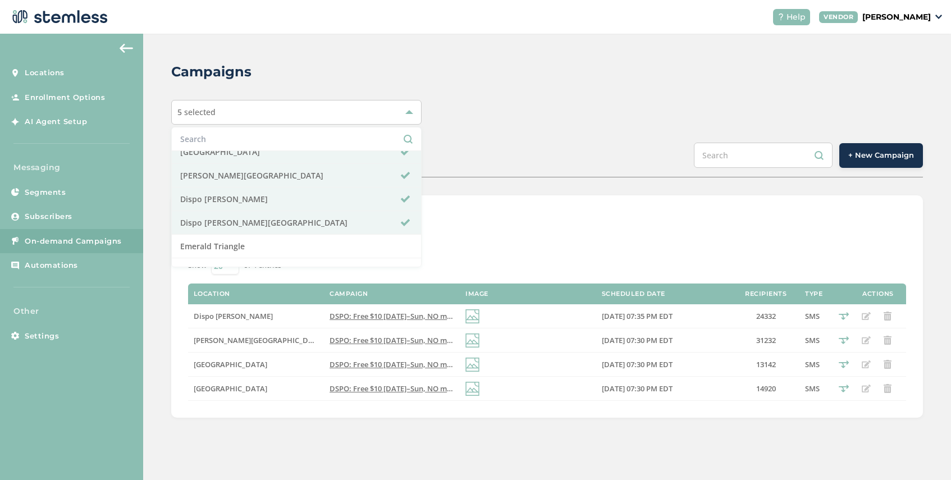
click at [461, 157] on div "SCHEDULED COMPLETED + New Campaign" at bounding box center [547, 160] width 752 height 35
